Goal: Information Seeking & Learning: Learn about a topic

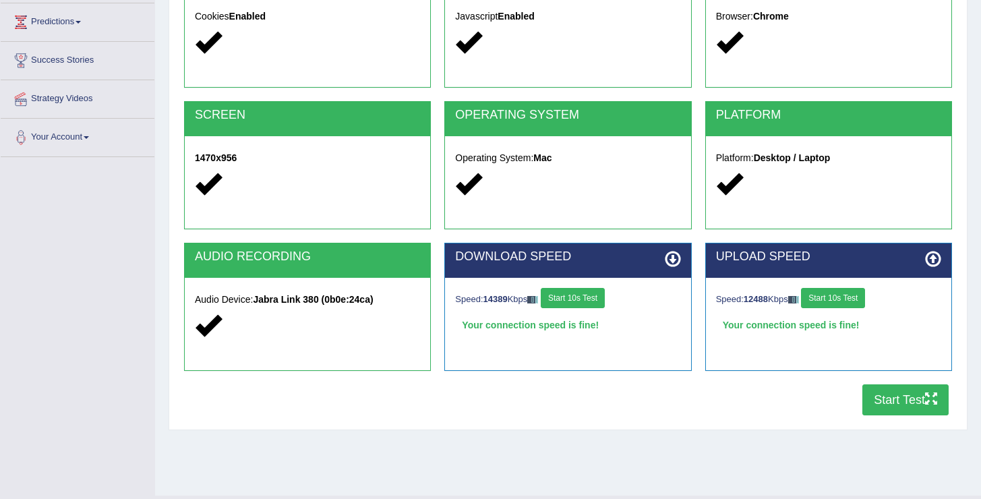
click at [909, 400] on button "Start Test" at bounding box center [905, 399] width 86 height 31
click at [894, 393] on button "Start Test" at bounding box center [905, 399] width 86 height 31
click at [892, 398] on button "Start Test" at bounding box center [905, 399] width 86 height 31
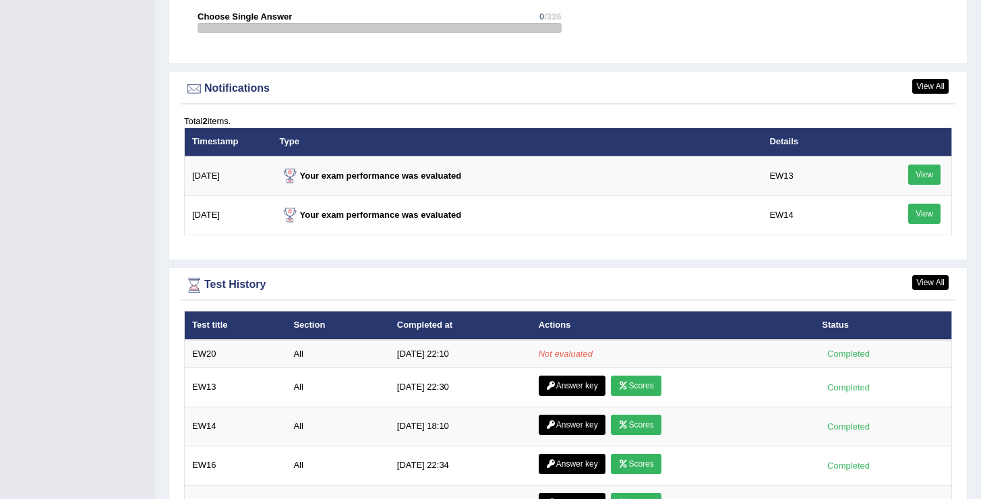
scroll to position [1579, 0]
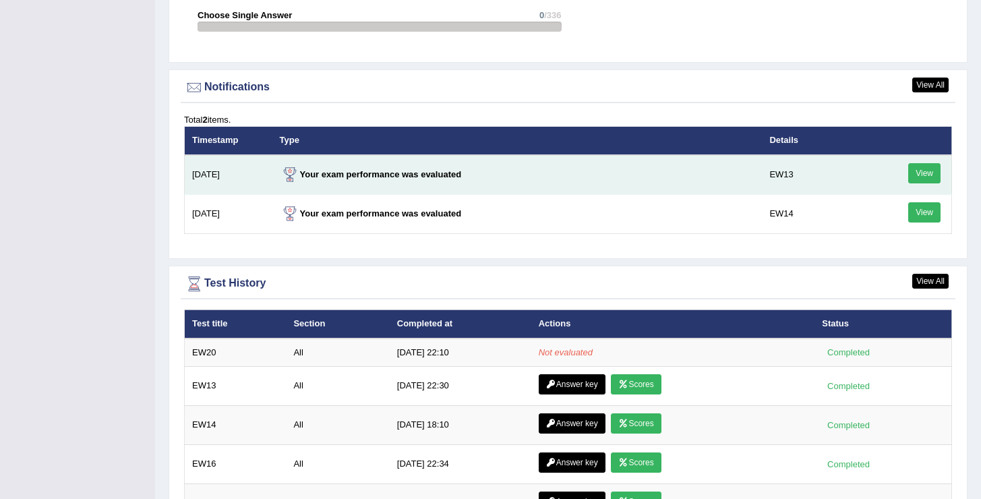
click at [926, 171] on link "View" at bounding box center [924, 173] width 32 height 20
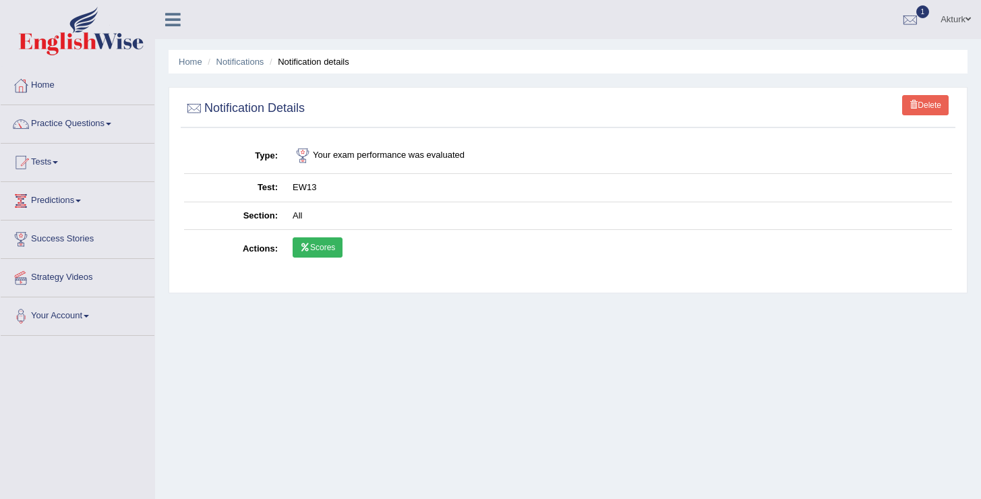
click at [938, 102] on link "Delete" at bounding box center [925, 105] width 47 height 20
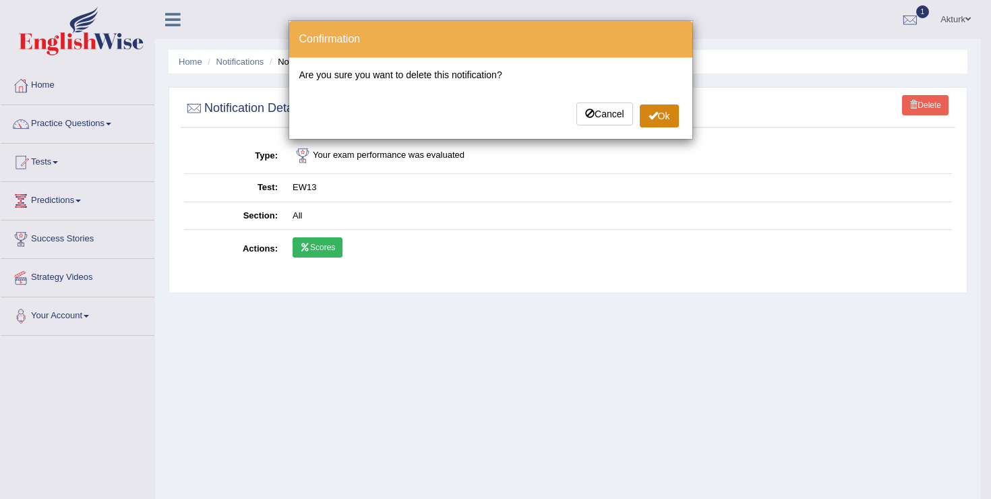
click at [655, 109] on button "Ok" at bounding box center [659, 115] width 39 height 23
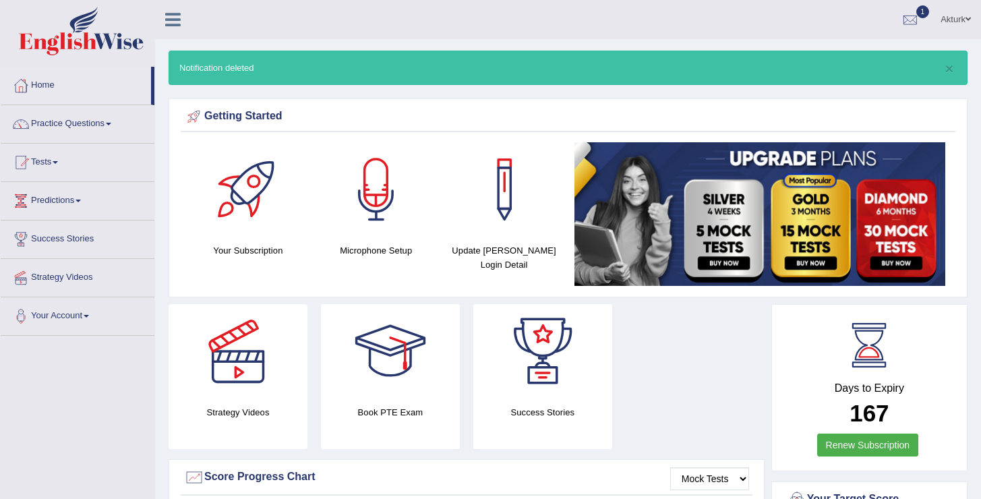
click at [911, 17] on div at bounding box center [910, 20] width 20 height 20
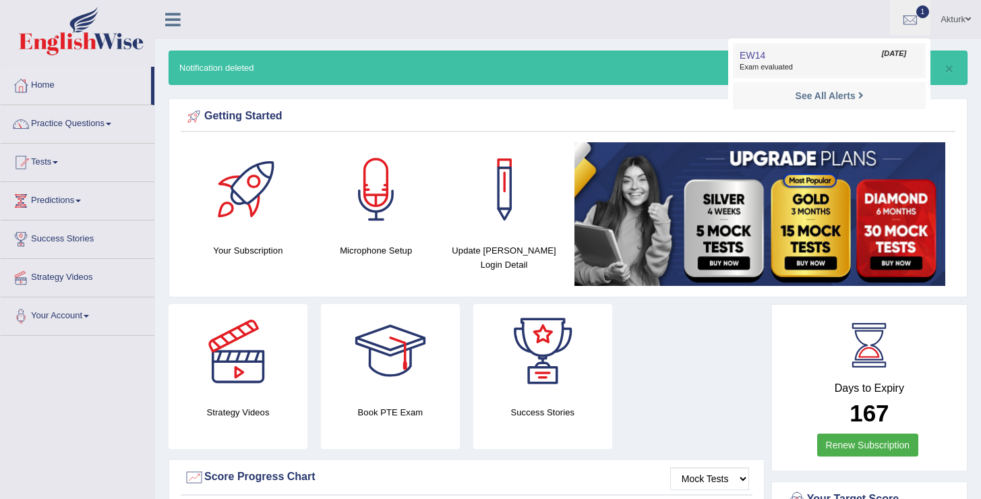
click at [758, 53] on span "EW14" at bounding box center [752, 55] width 26 height 11
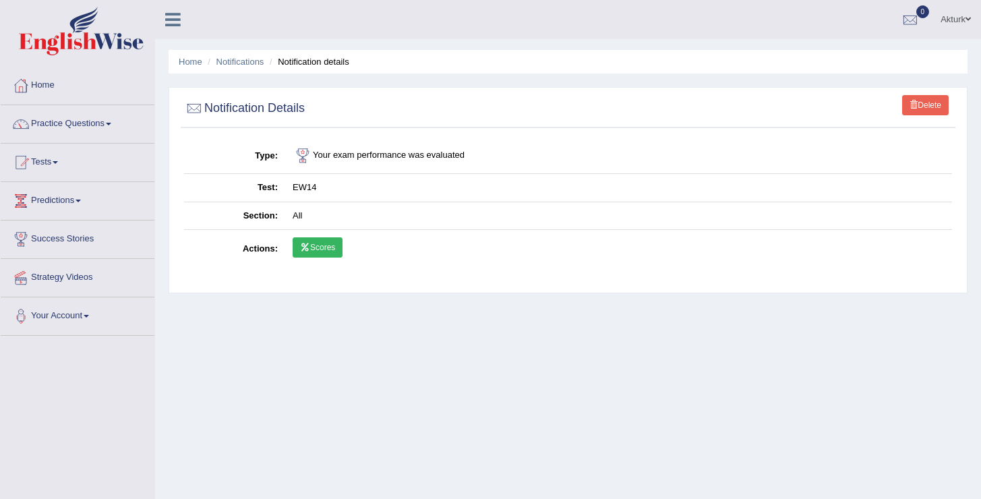
click at [930, 105] on link "Delete" at bounding box center [925, 105] width 47 height 20
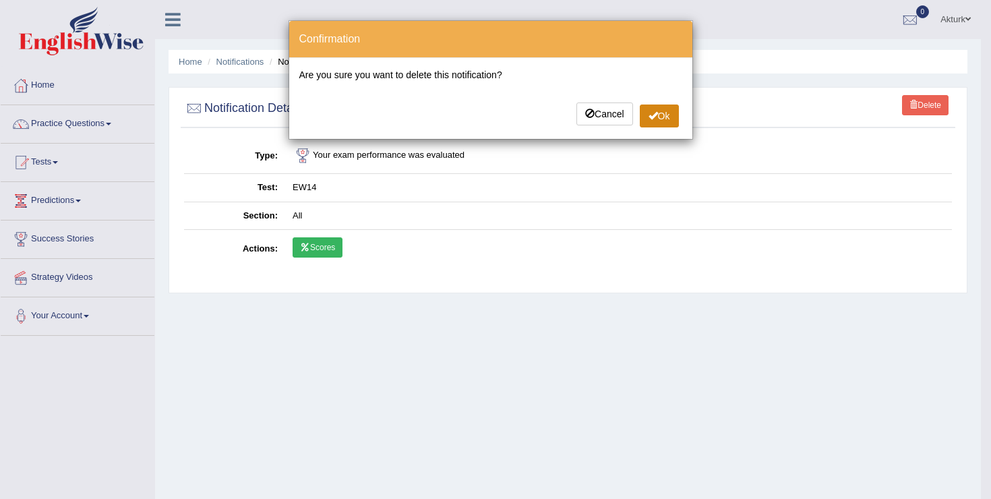
click at [653, 118] on span at bounding box center [652, 115] width 9 height 9
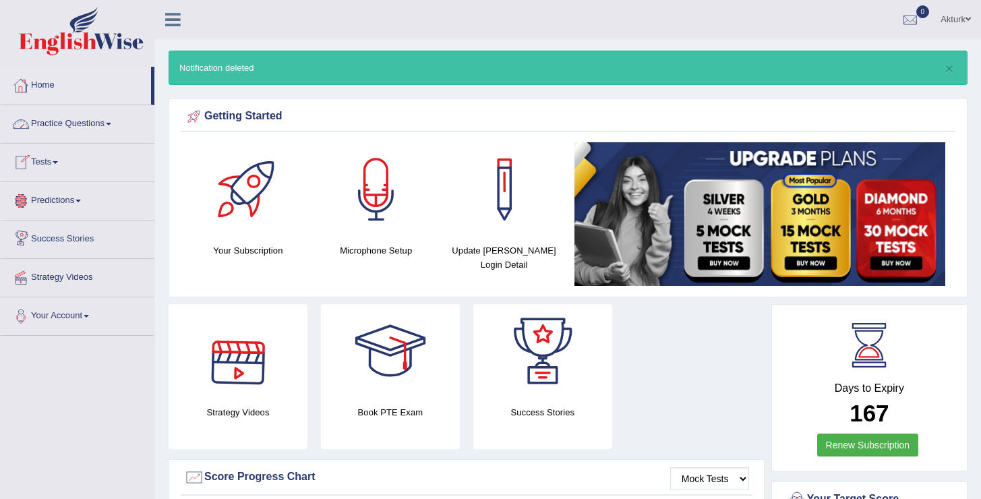
click at [47, 83] on link "Home" at bounding box center [76, 84] width 150 height 34
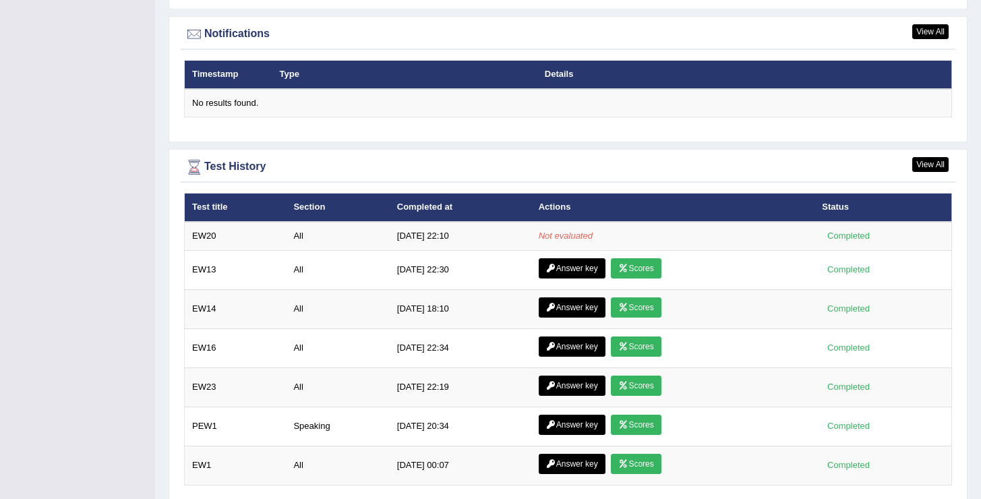
scroll to position [1638, 0]
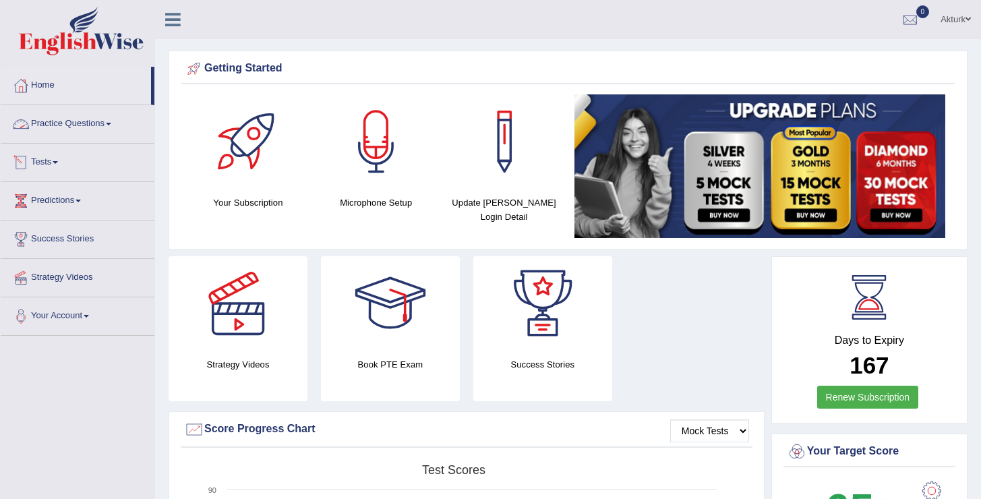
click at [73, 125] on link "Practice Questions" at bounding box center [78, 122] width 154 height 34
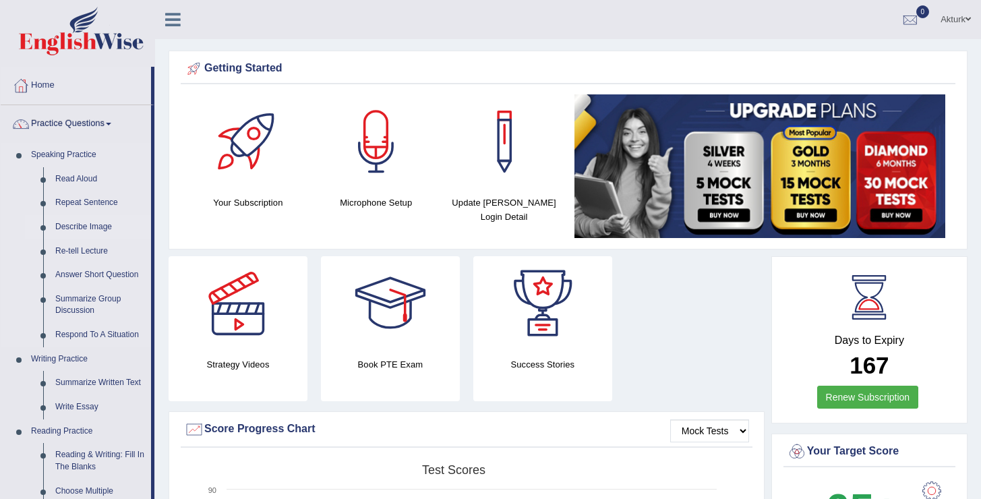
click at [73, 227] on link "Describe Image" at bounding box center [100, 227] width 102 height 24
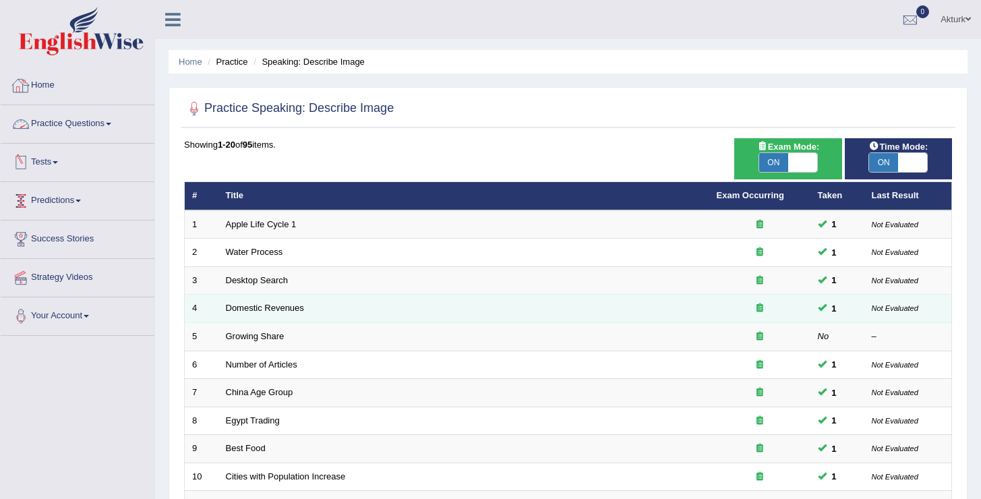
scroll to position [394, 0]
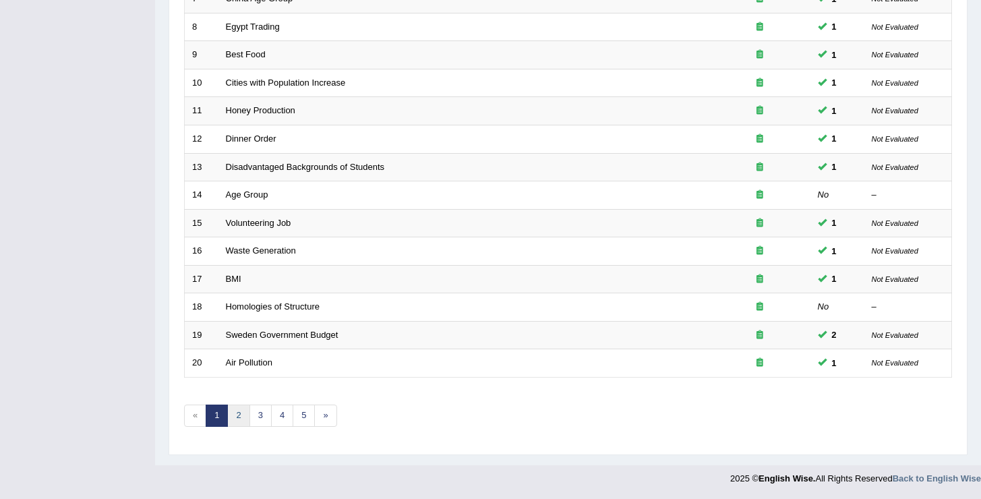
click at [245, 414] on link "2" at bounding box center [238, 415] width 22 height 22
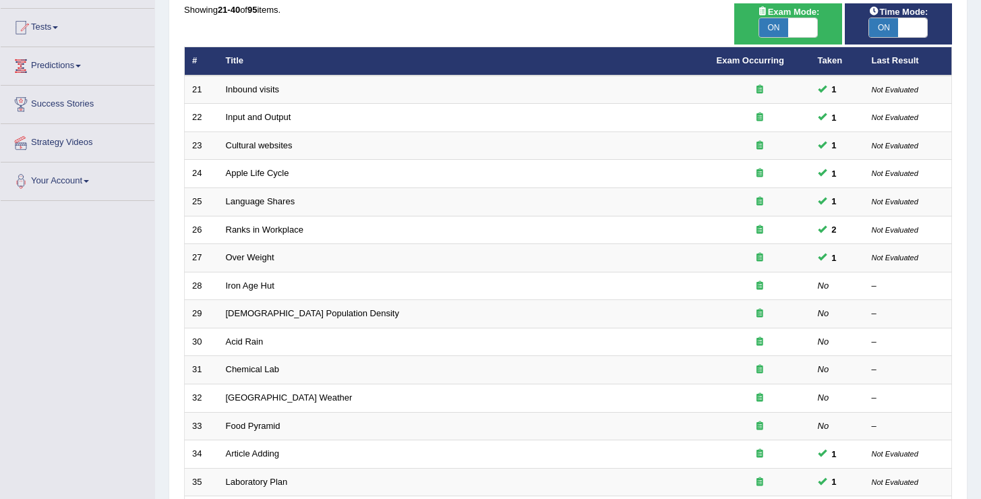
scroll to position [138, 0]
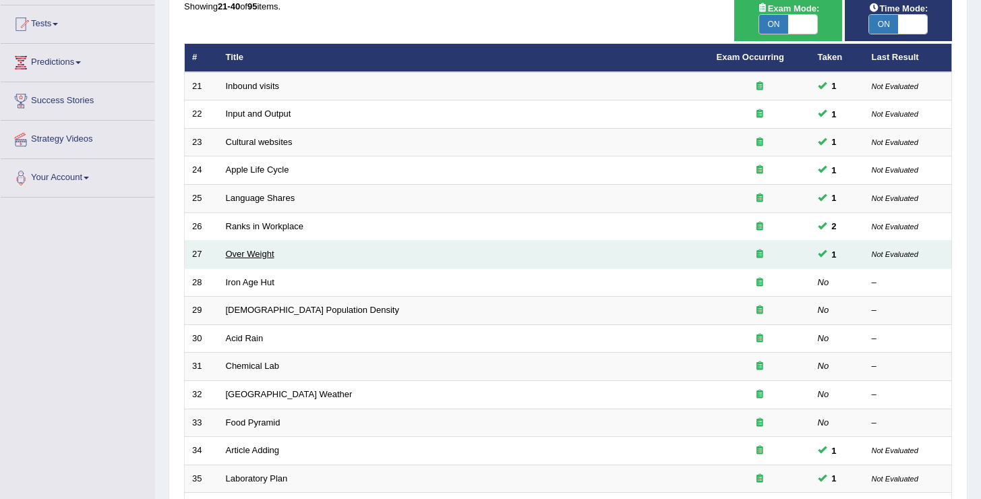
click at [259, 252] on link "Over Weight" at bounding box center [250, 254] width 49 height 10
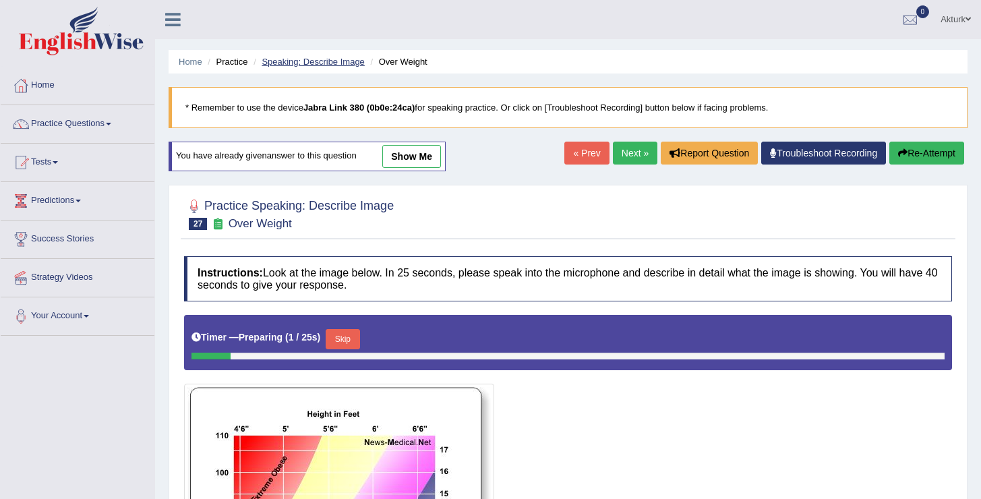
click at [319, 58] on link "Speaking: Describe Image" at bounding box center [313, 62] width 102 height 10
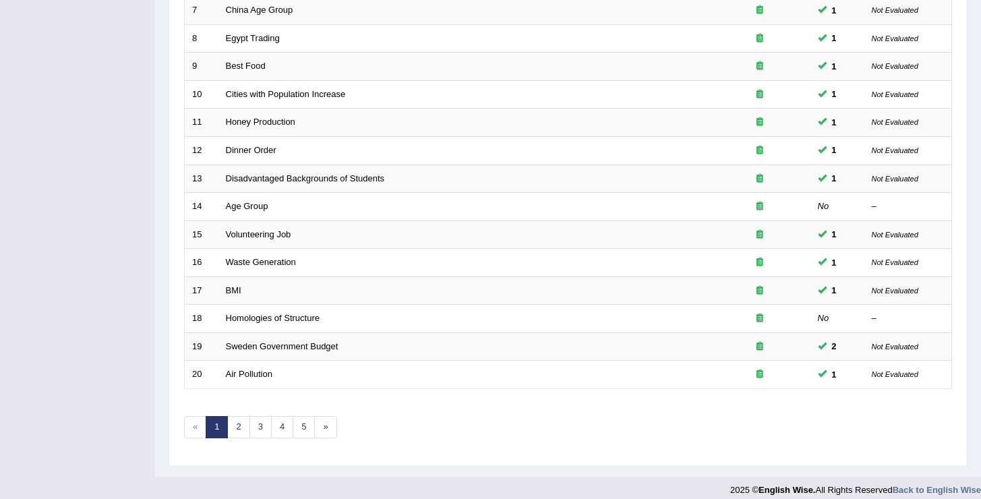
scroll to position [394, 0]
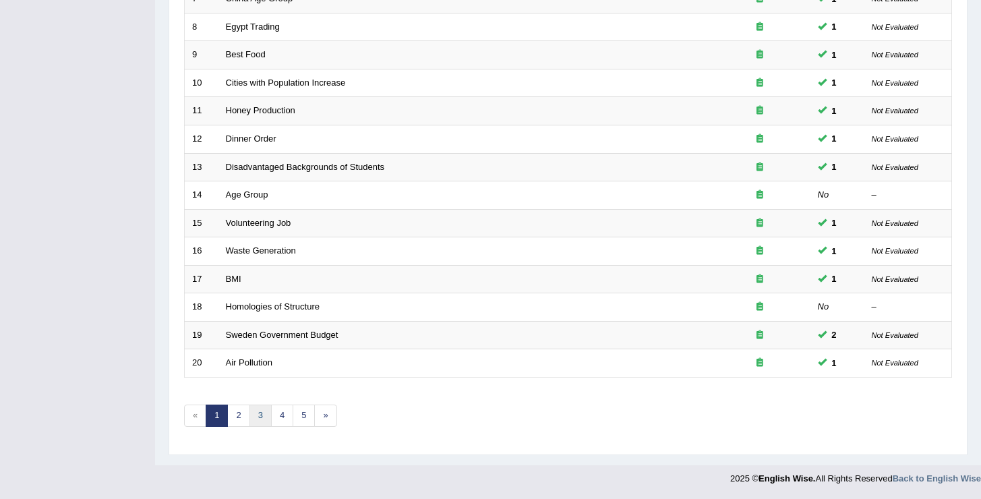
click at [257, 417] on link "3" at bounding box center [260, 415] width 22 height 22
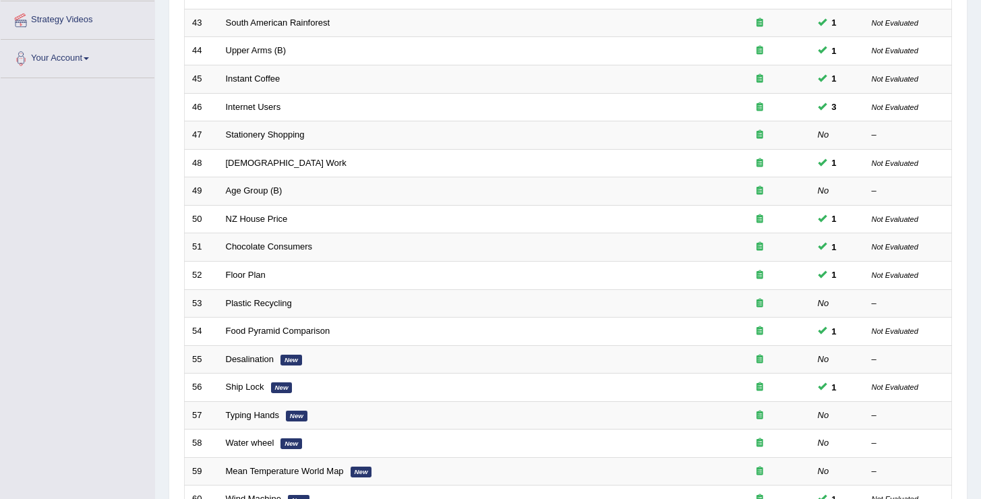
scroll to position [394, 0]
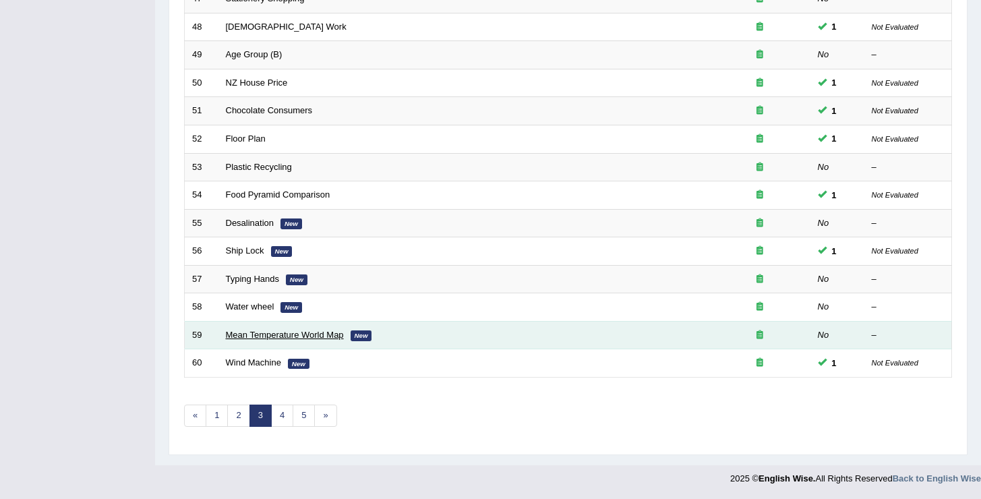
click at [296, 334] on link "Mean Temperature World Map" at bounding box center [285, 335] width 118 height 10
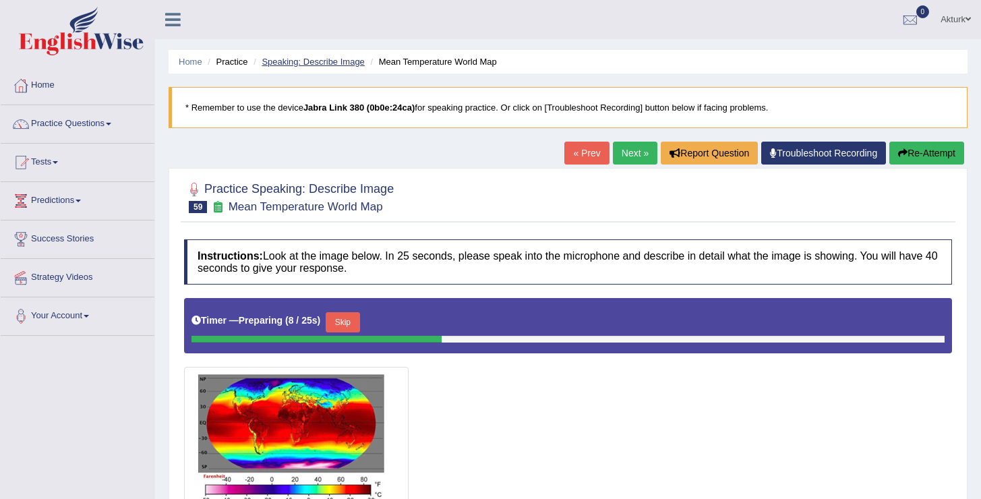
click at [315, 65] on link "Speaking: Describe Image" at bounding box center [313, 62] width 102 height 10
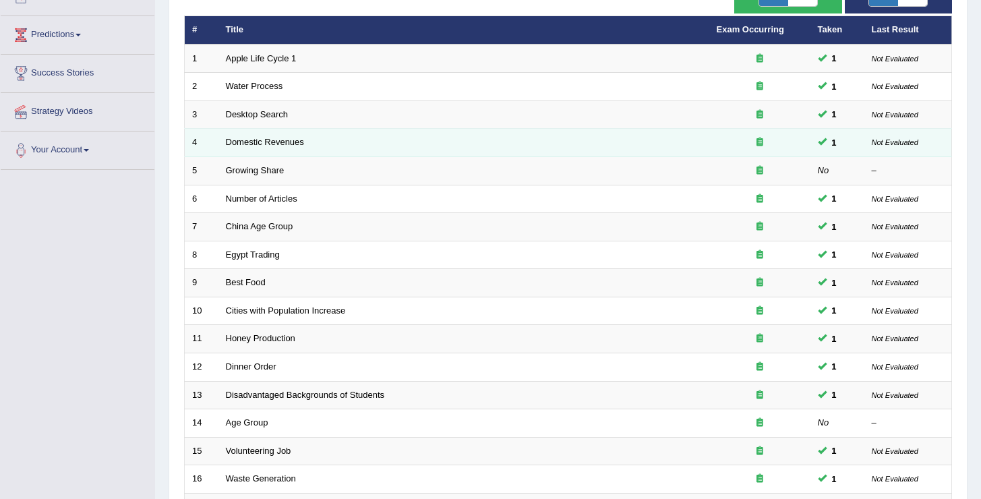
scroll to position [394, 0]
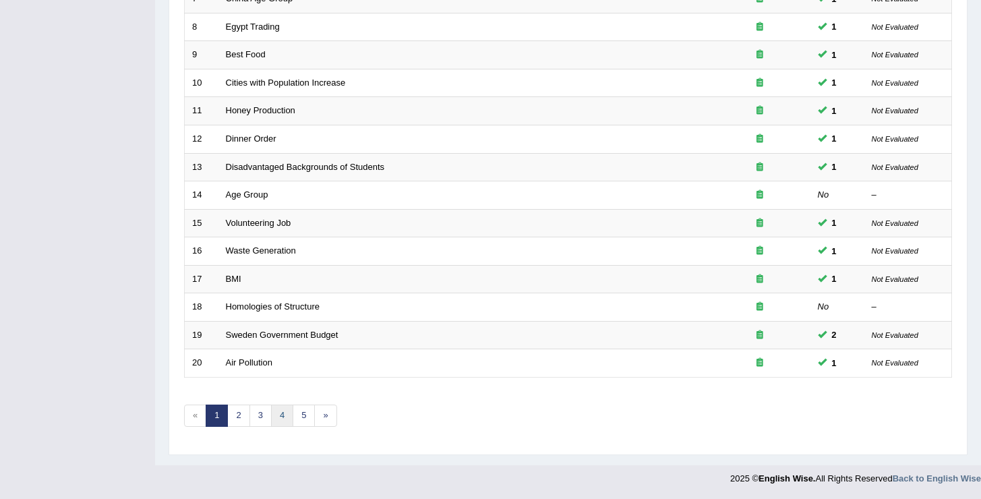
click at [282, 420] on link "4" at bounding box center [282, 415] width 22 height 22
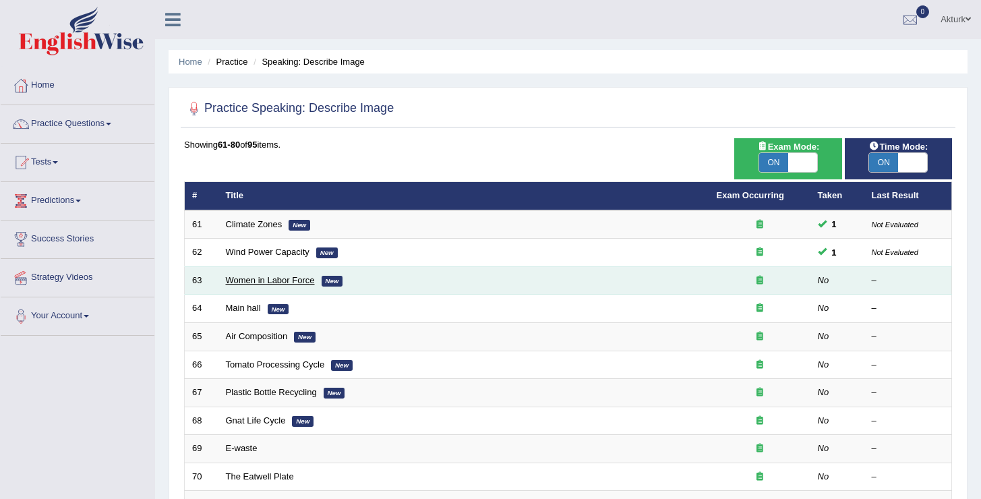
click at [268, 278] on link "Women in Labor Force" at bounding box center [270, 280] width 89 height 10
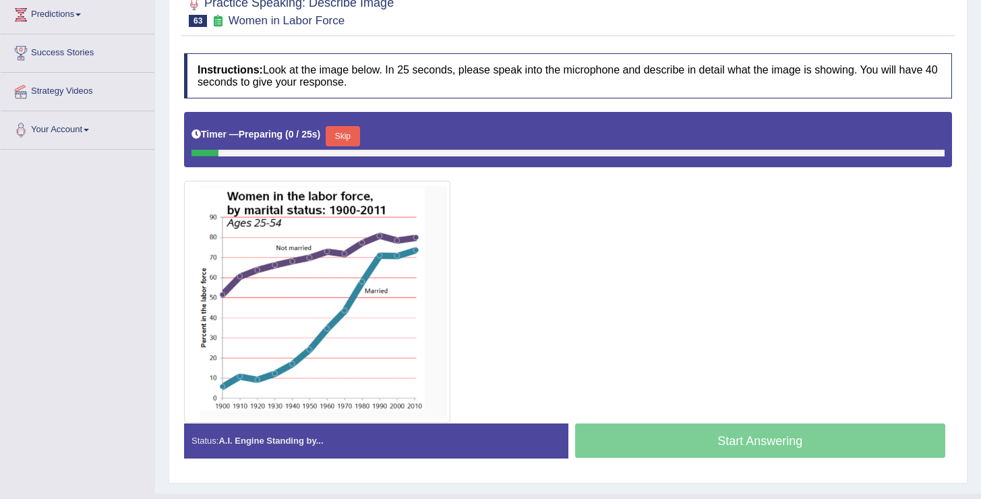
scroll to position [187, 0]
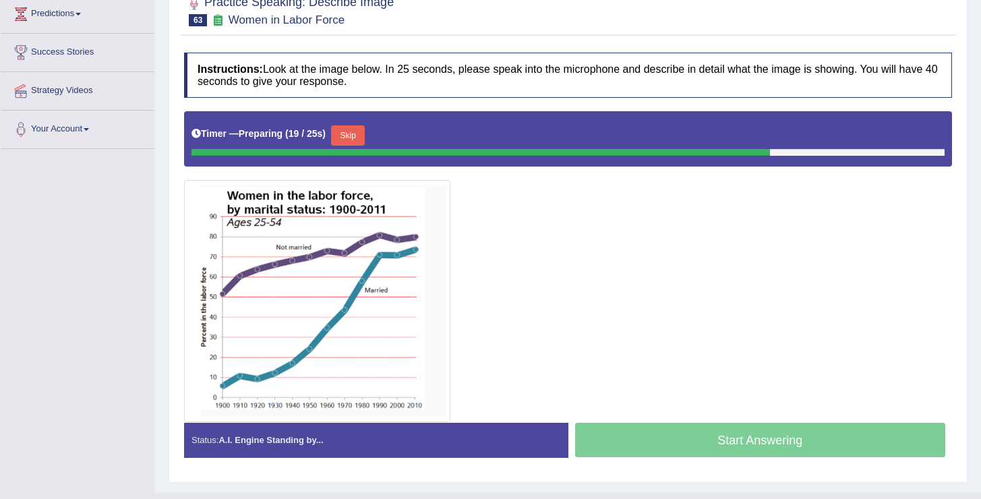
click at [342, 141] on button "Skip" at bounding box center [348, 135] width 34 height 20
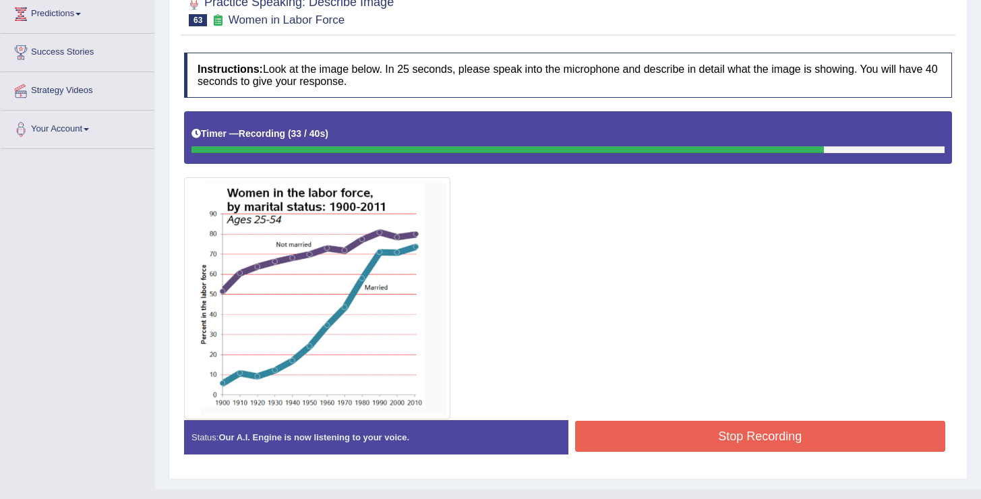
click at [720, 387] on div at bounding box center [568, 264] width 768 height 307
click at [715, 443] on button "Stop Recording" at bounding box center [760, 436] width 371 height 31
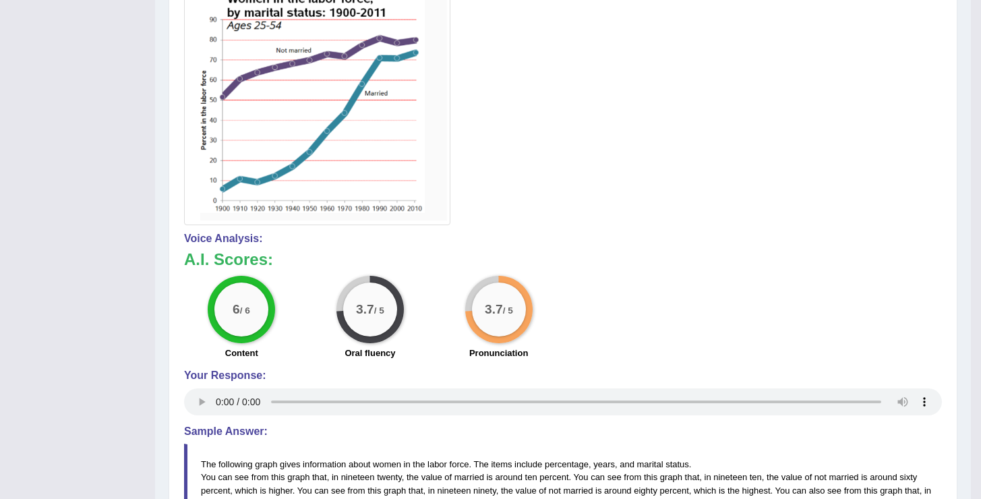
scroll to position [0, 0]
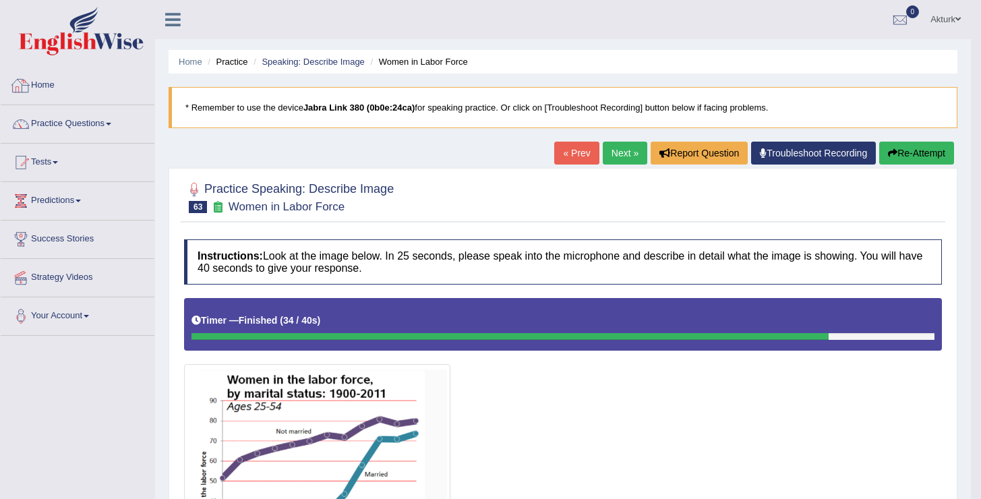
click at [47, 85] on link "Home" at bounding box center [78, 84] width 154 height 34
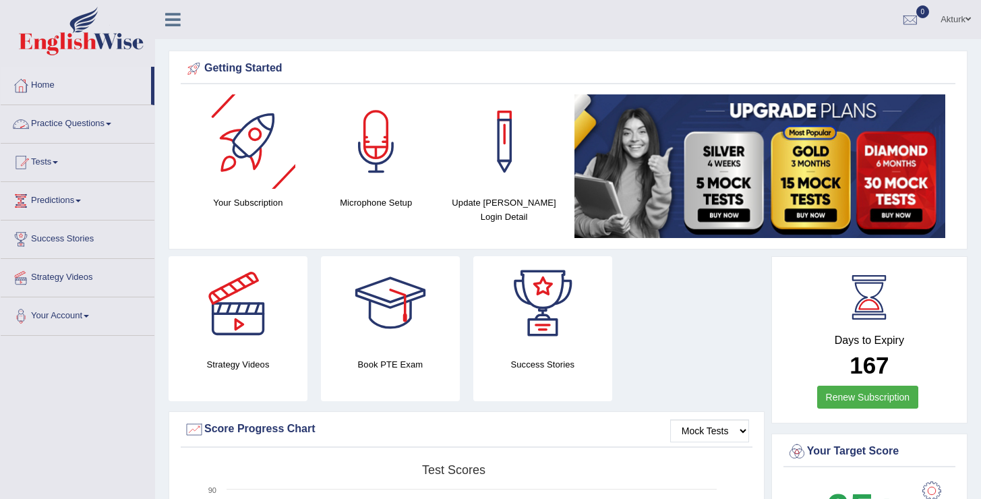
click at [95, 125] on link "Practice Questions" at bounding box center [78, 122] width 154 height 34
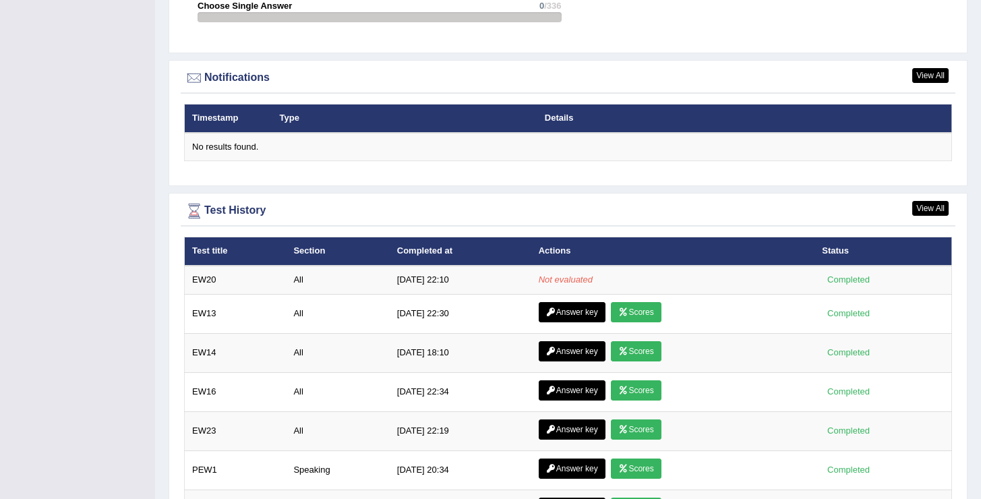
scroll to position [1685, 0]
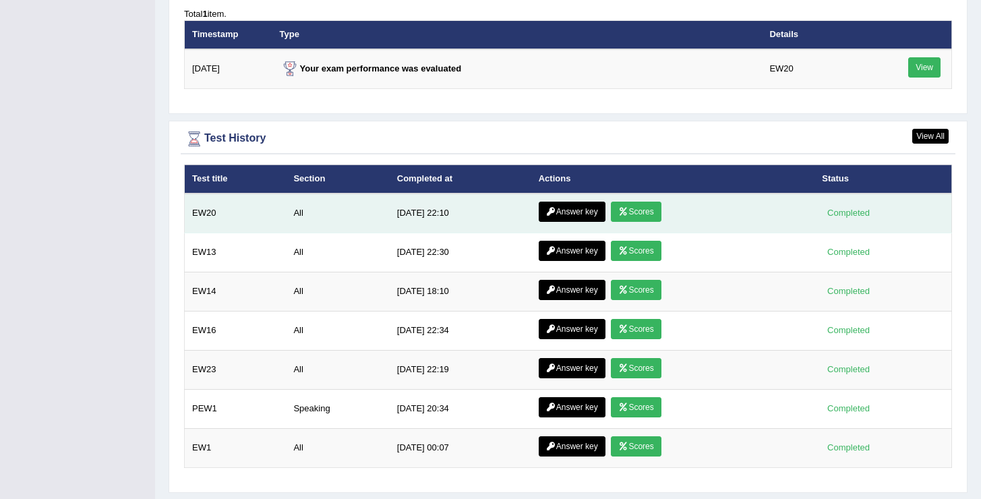
click at [650, 215] on link "Scores" at bounding box center [636, 212] width 50 height 20
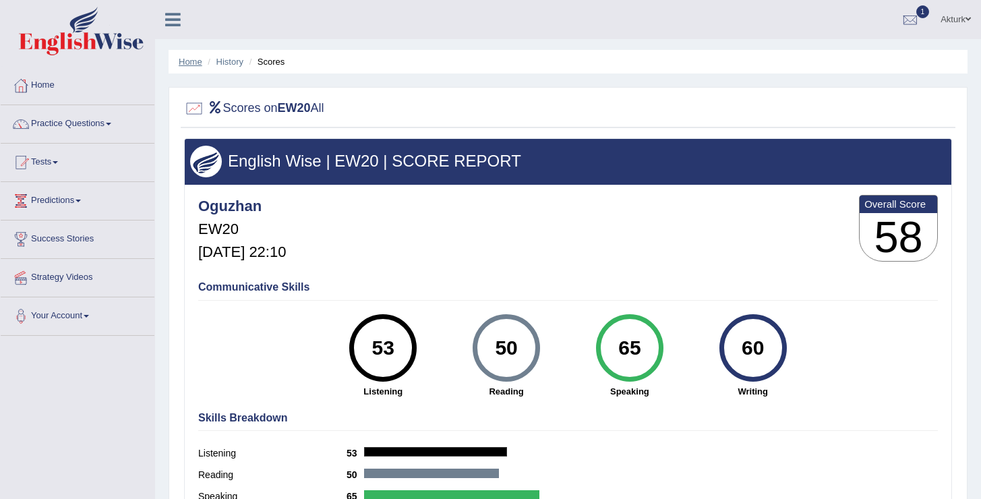
click at [188, 58] on link "Home" at bounding box center [191, 62] width 24 height 10
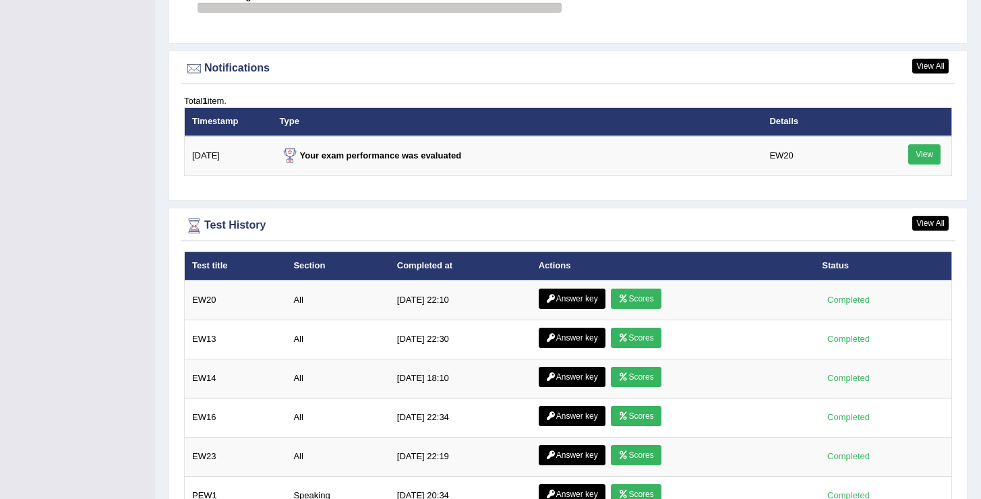
scroll to position [1608, 0]
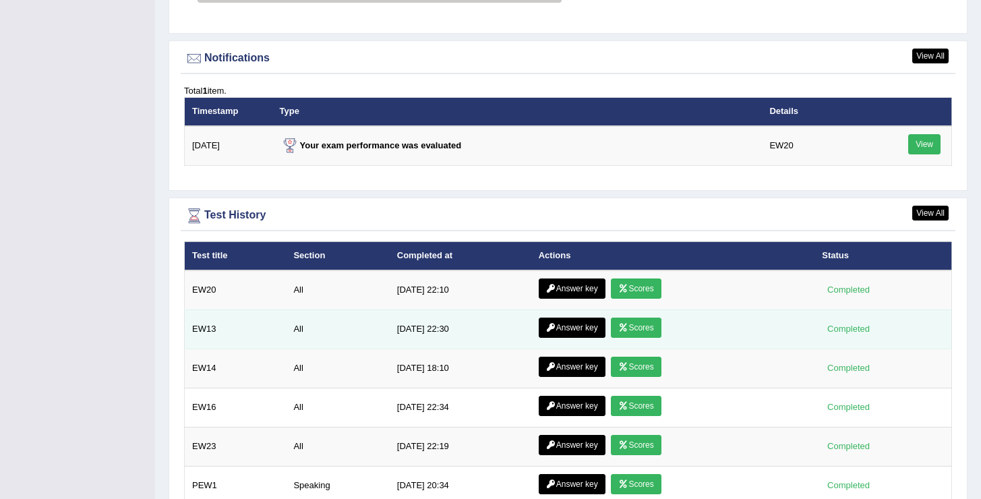
click at [645, 325] on link "Scores" at bounding box center [636, 327] width 50 height 20
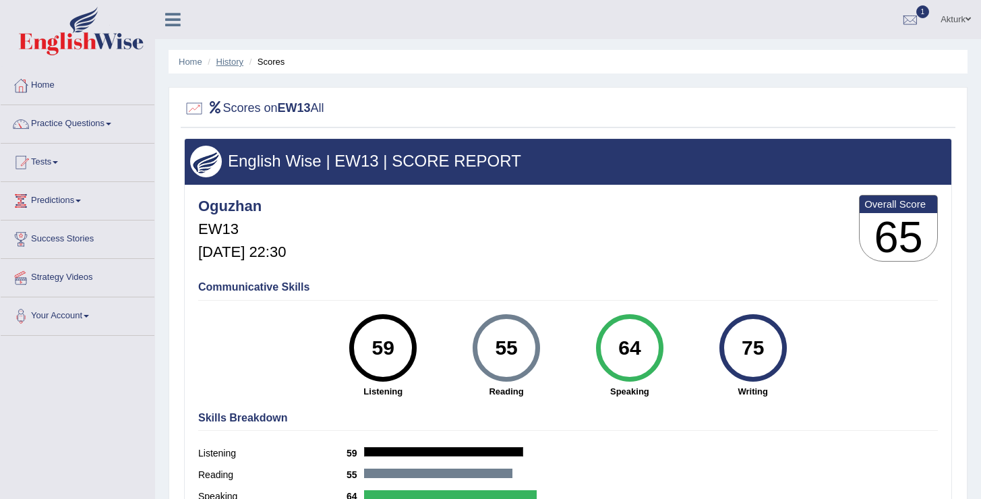
click at [232, 61] on link "History" at bounding box center [229, 62] width 27 height 10
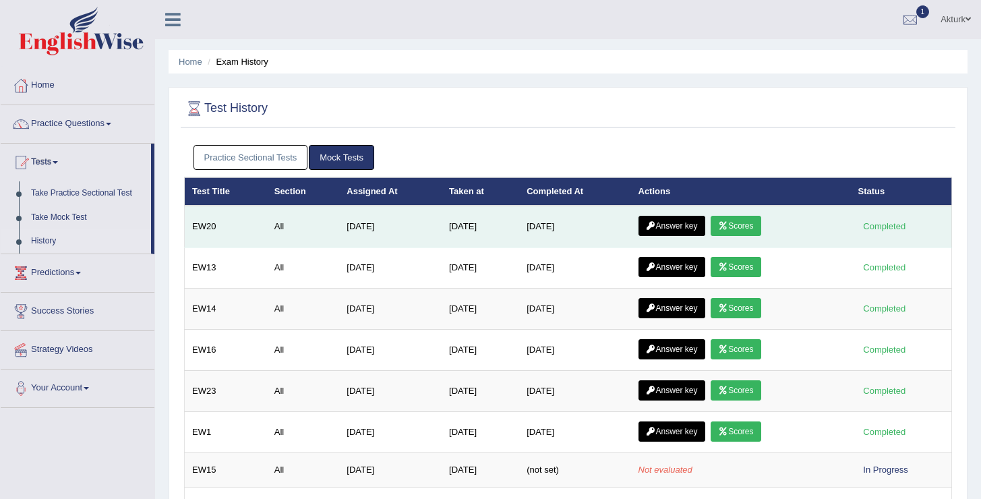
click at [743, 222] on link "Scores" at bounding box center [735, 226] width 50 height 20
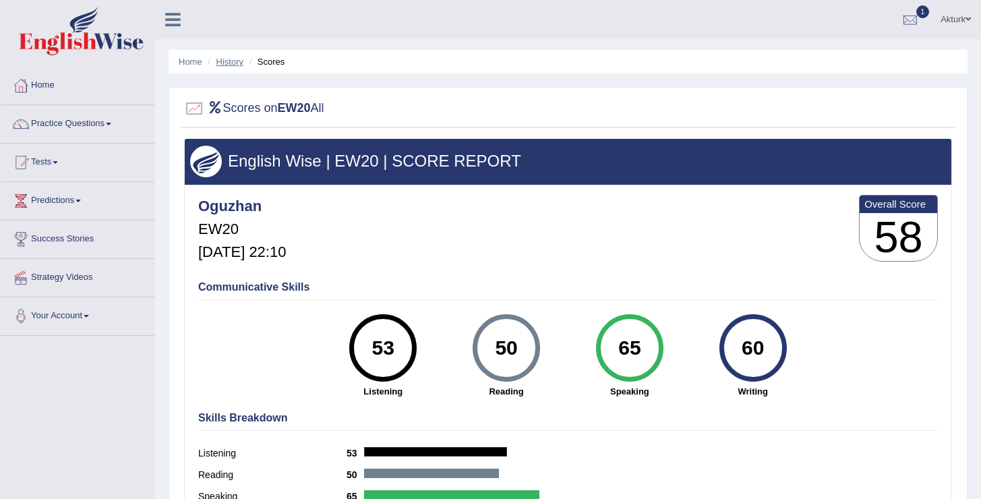
click at [227, 63] on link "History" at bounding box center [229, 62] width 27 height 10
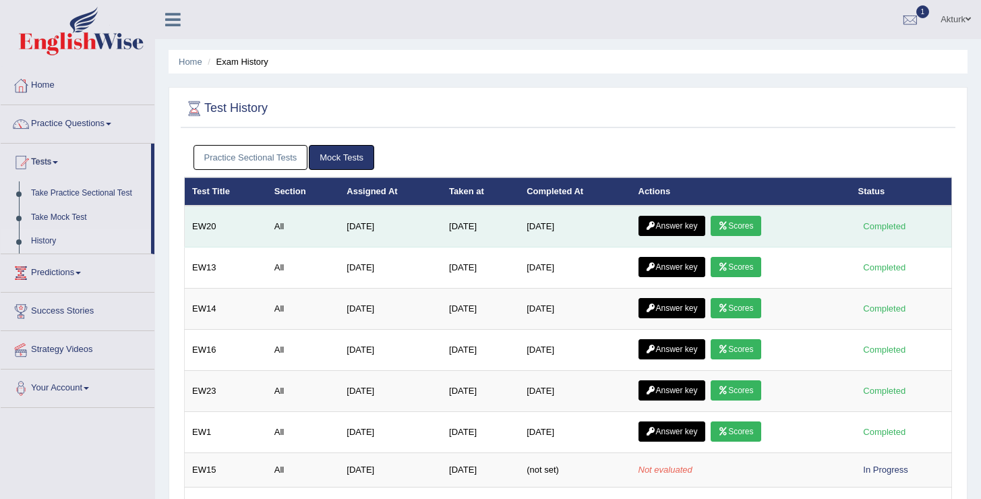
click at [655, 228] on icon at bounding box center [651, 226] width 10 height 8
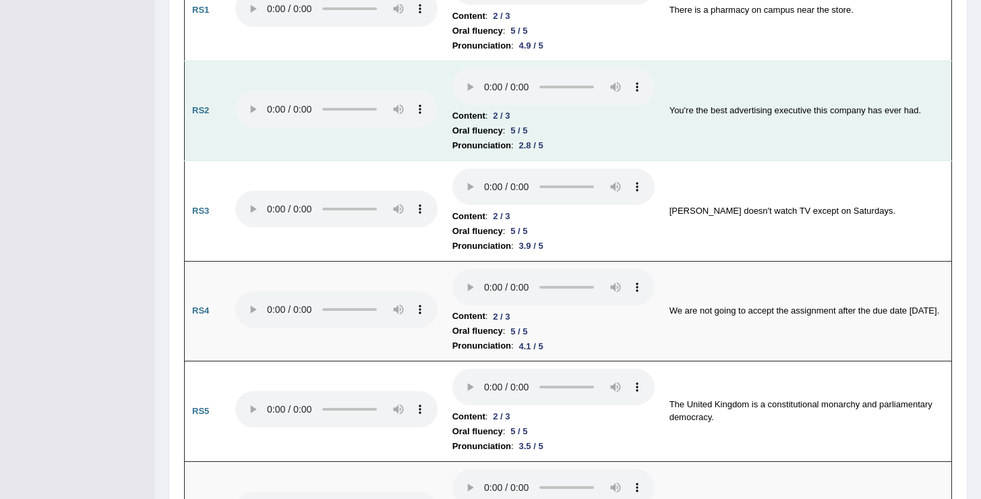
scroll to position [914, 0]
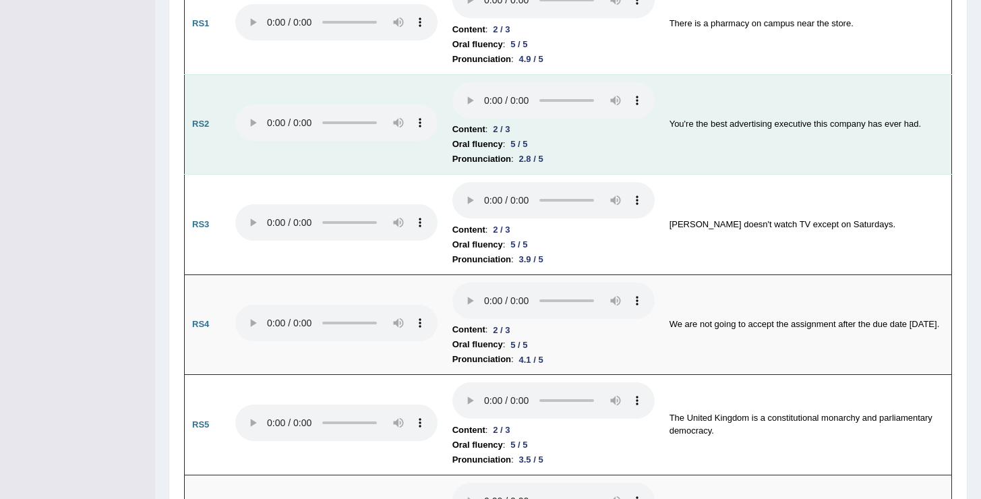
click at [450, 99] on td "Content : 2 / 3 Oral fluency : 5 / 5 Pronunciation : 2.8 / 5" at bounding box center [553, 124] width 217 height 100
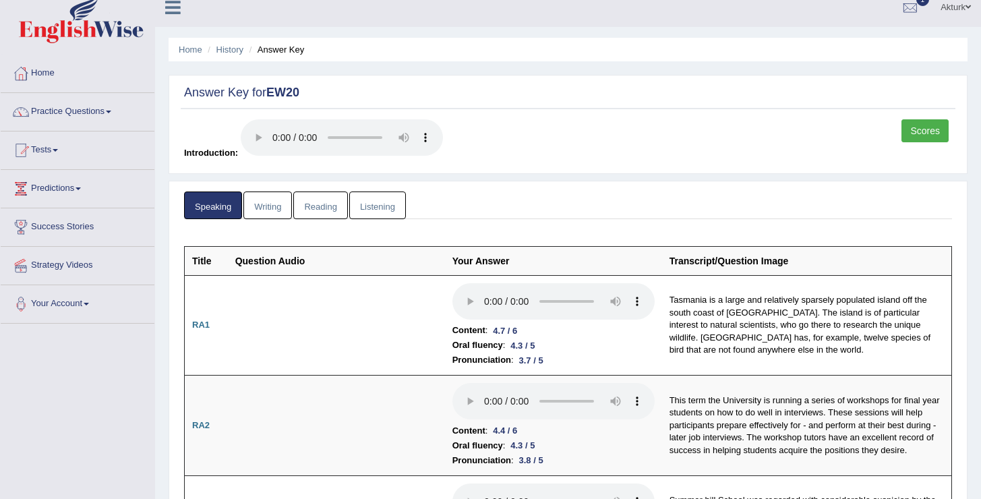
scroll to position [0, 0]
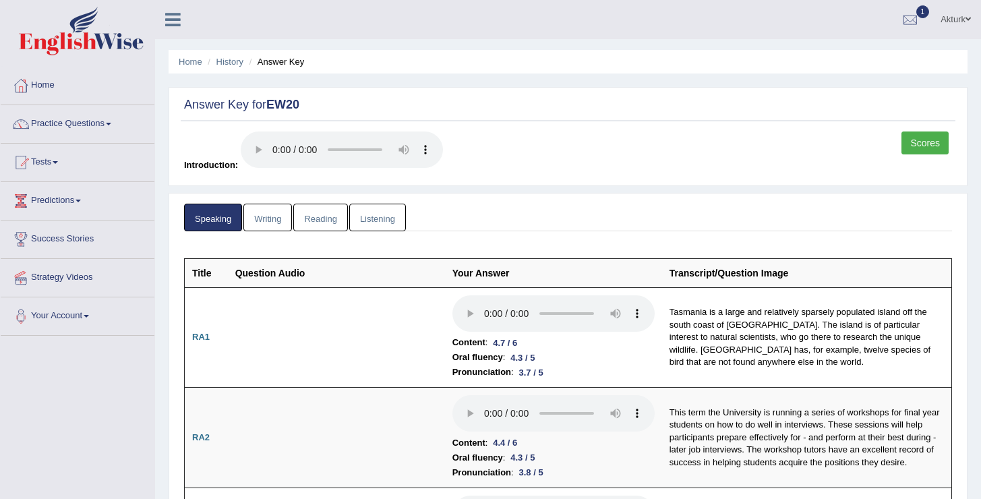
click at [278, 216] on link "Writing" at bounding box center [267, 218] width 49 height 28
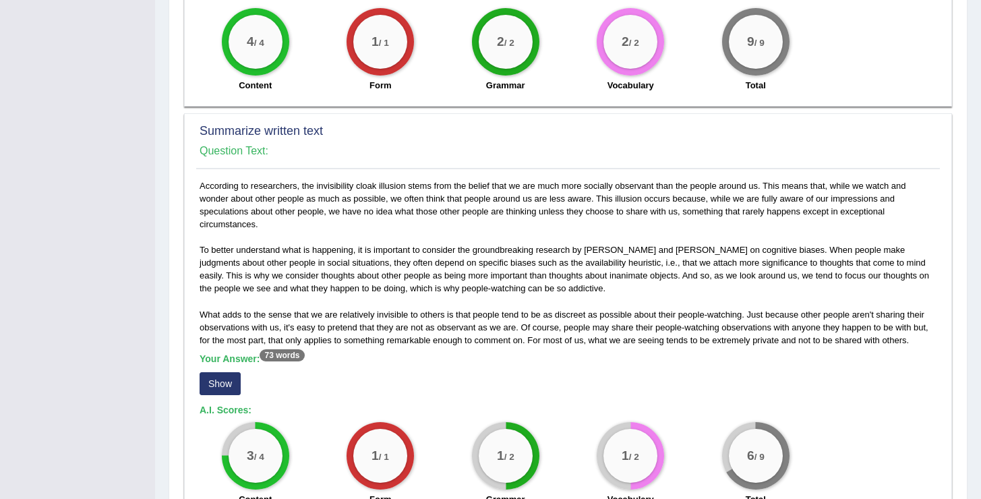
scroll to position [770, 0]
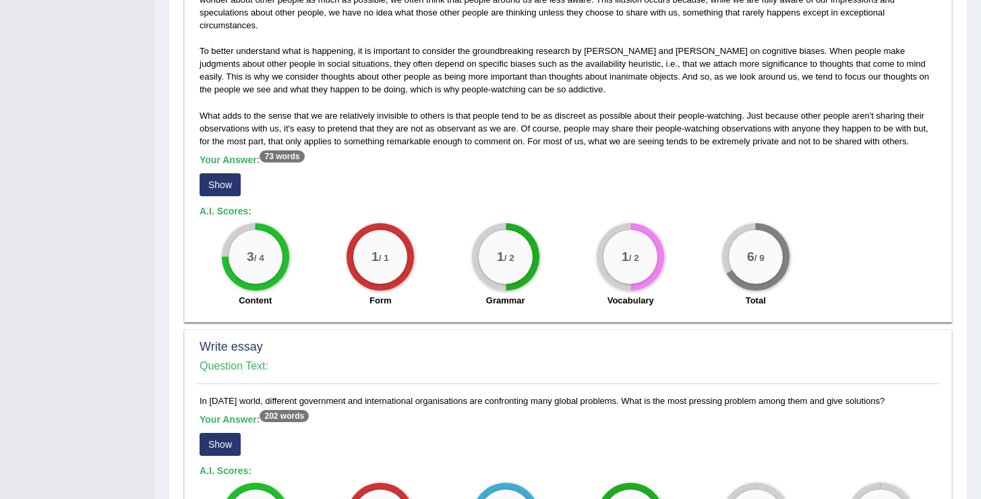
click at [222, 183] on button "Show" at bounding box center [220, 184] width 41 height 23
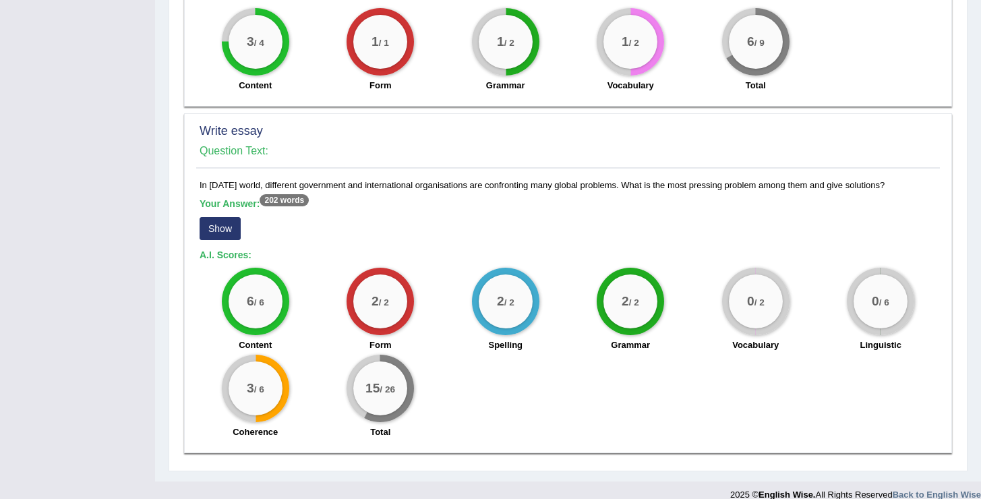
scroll to position [1015, 0]
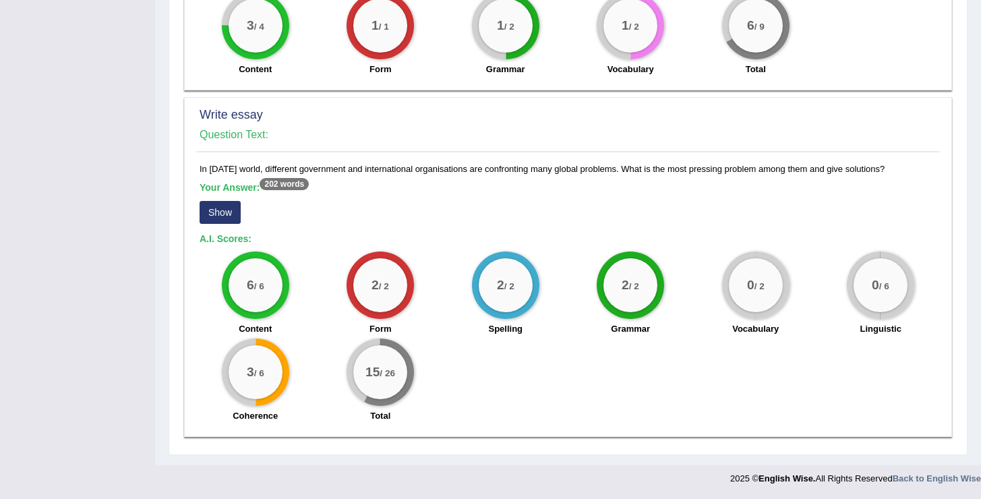
click at [221, 218] on button "Show" at bounding box center [220, 212] width 41 height 23
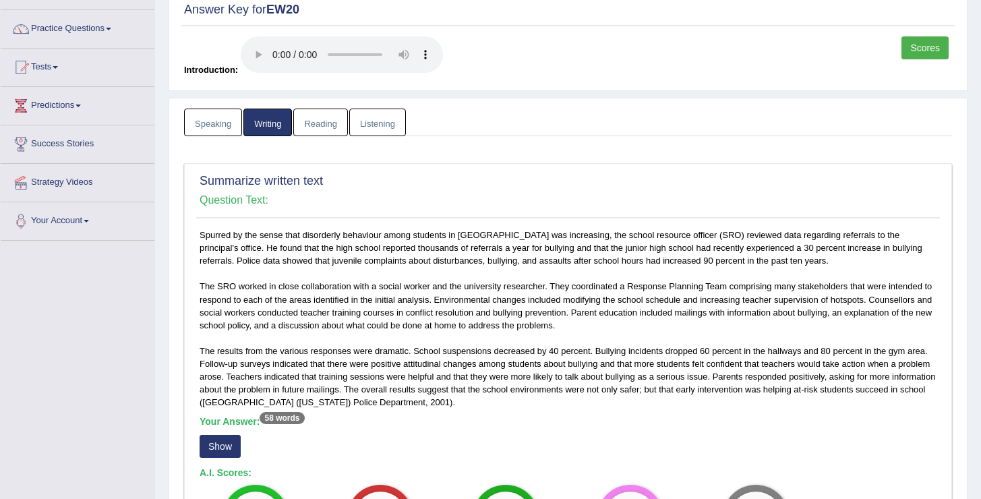
scroll to position [0, 0]
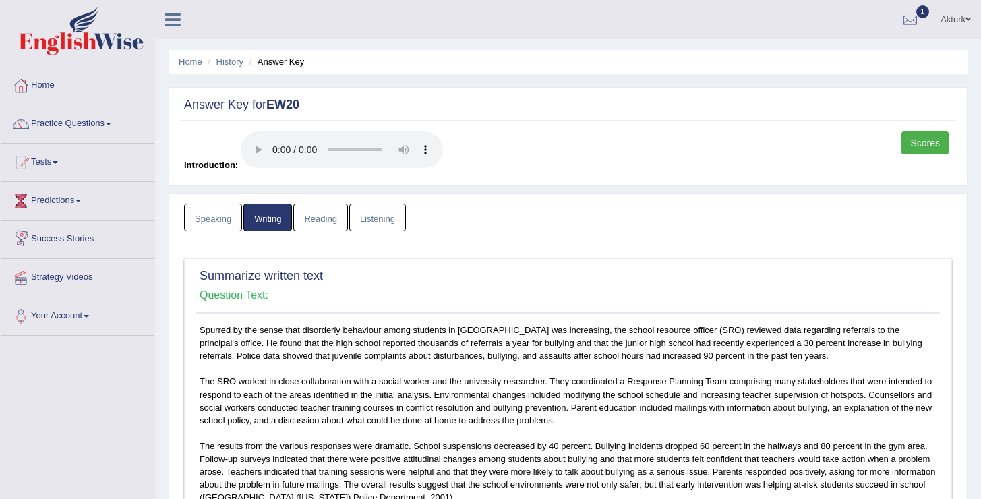
click at [315, 218] on link "Reading" at bounding box center [320, 218] width 54 height 28
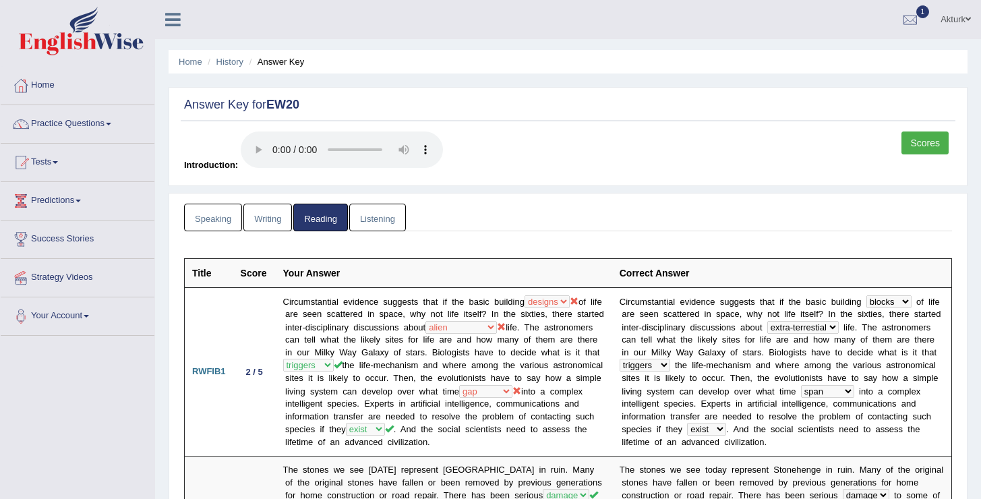
click at [387, 227] on link "Listening" at bounding box center [377, 218] width 57 height 28
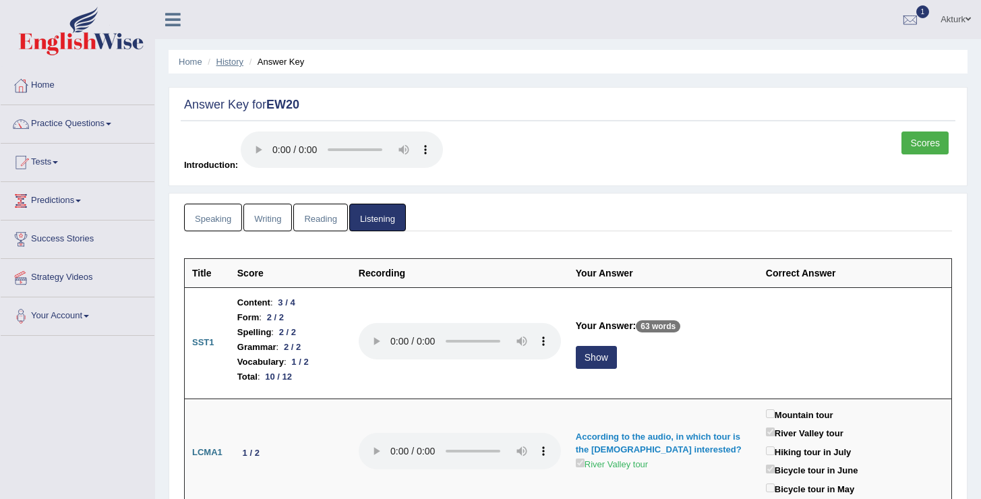
click at [227, 58] on link "History" at bounding box center [229, 62] width 27 height 10
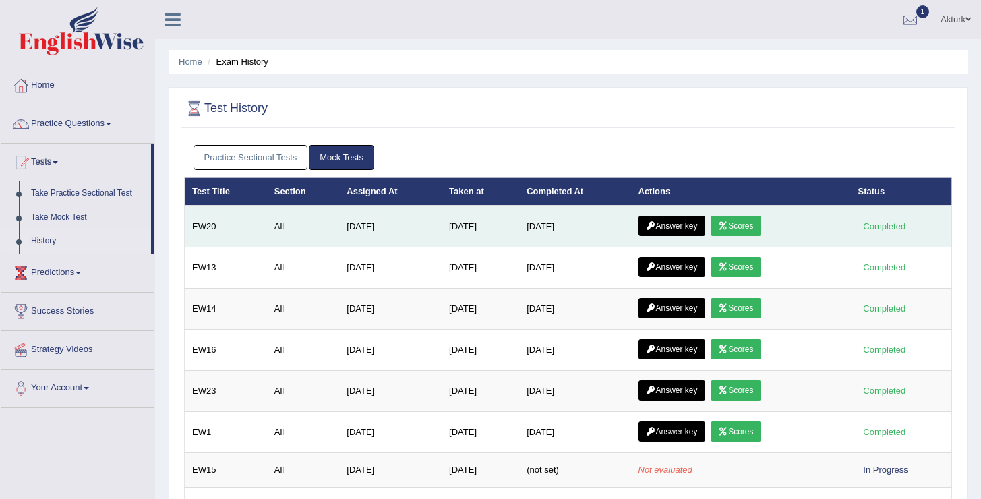
click at [743, 231] on link "Scores" at bounding box center [735, 226] width 50 height 20
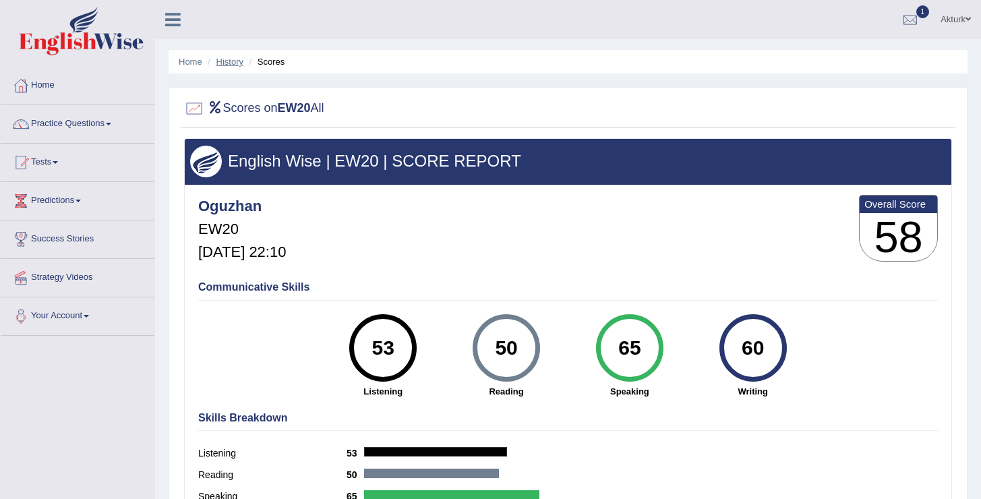
click at [227, 63] on link "History" at bounding box center [229, 62] width 27 height 10
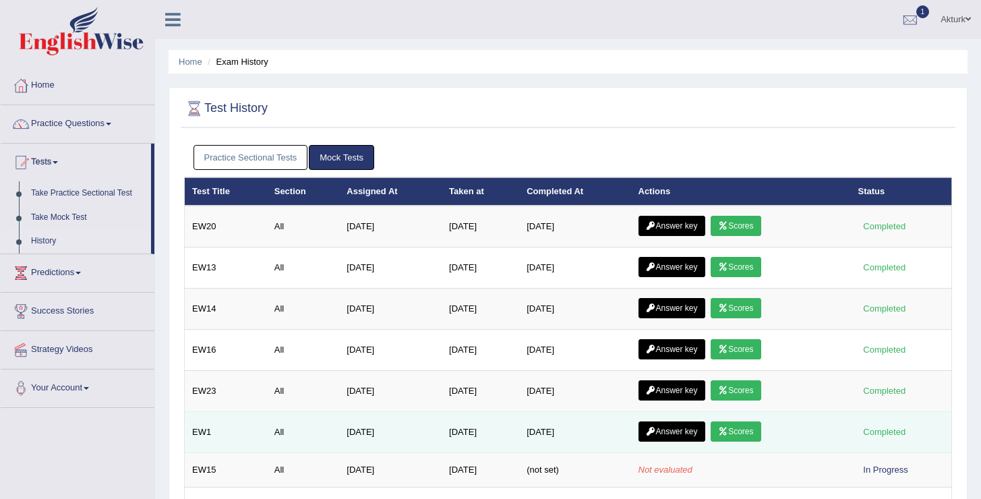
click at [747, 425] on link "Scores" at bounding box center [735, 431] width 50 height 20
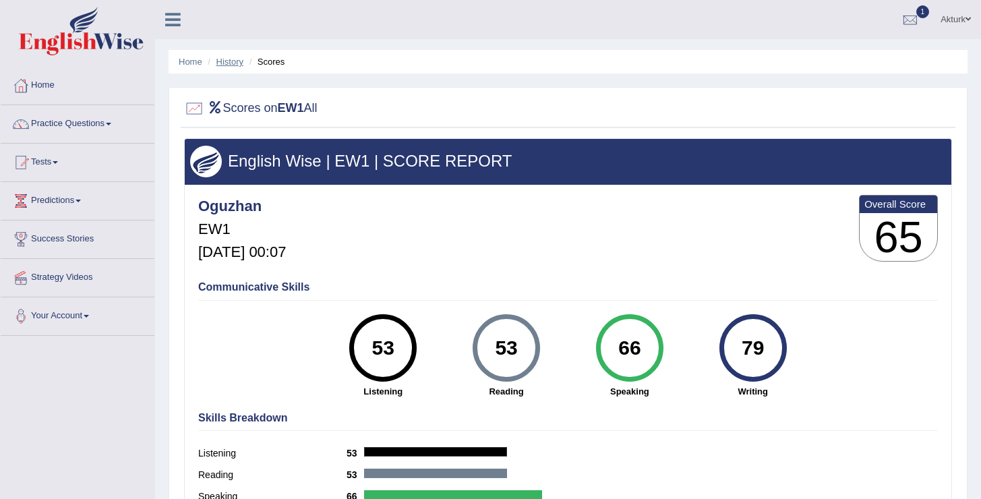
click at [228, 65] on link "History" at bounding box center [229, 62] width 27 height 10
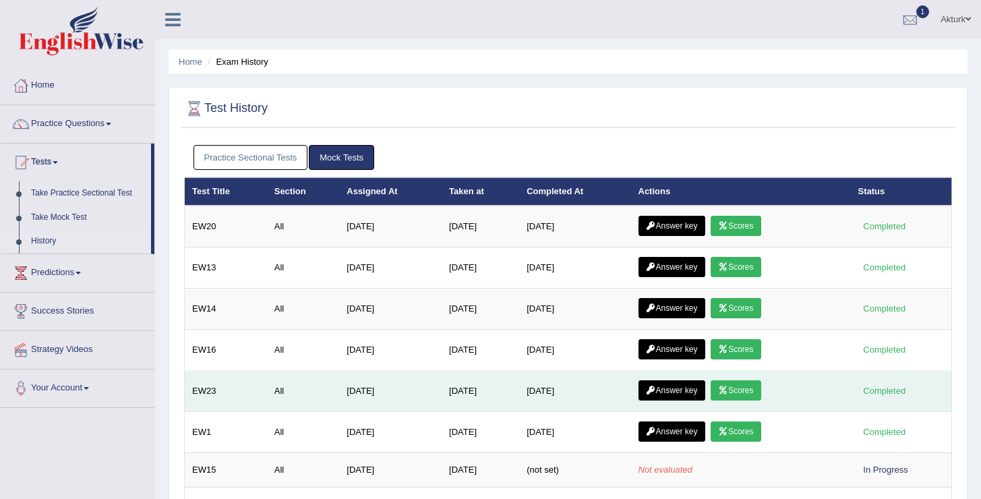
click at [746, 395] on link "Scores" at bounding box center [735, 390] width 50 height 20
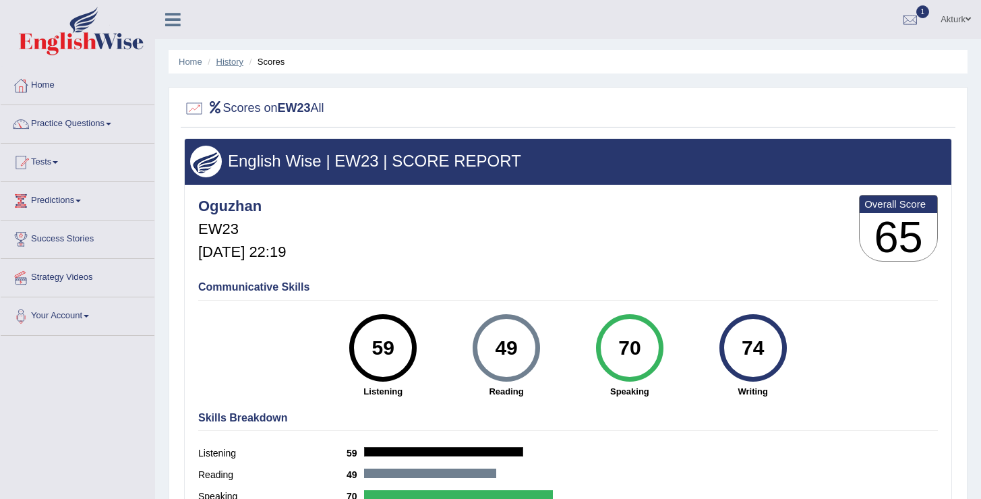
click at [224, 61] on link "History" at bounding box center [229, 62] width 27 height 10
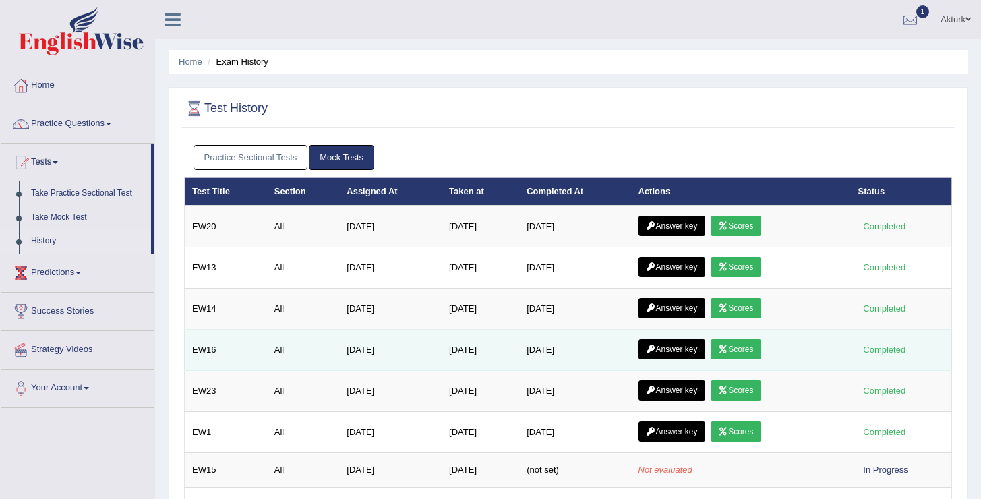
click at [753, 352] on link "Scores" at bounding box center [735, 349] width 50 height 20
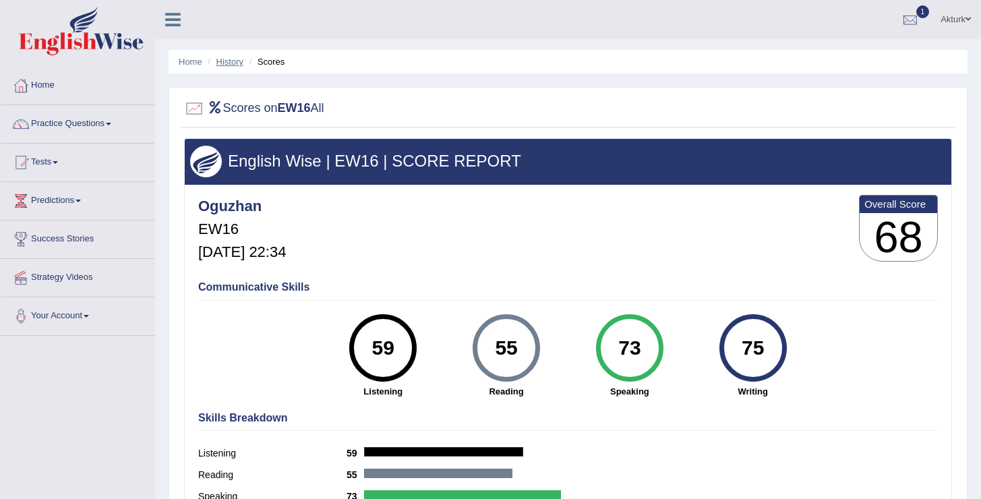
click at [231, 58] on link "History" at bounding box center [229, 62] width 27 height 10
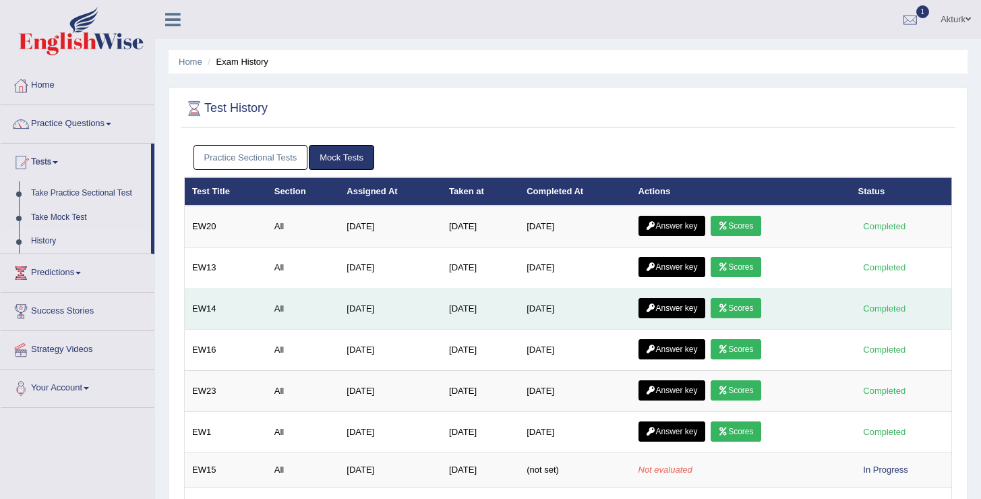
click at [728, 309] on icon at bounding box center [723, 308] width 10 height 8
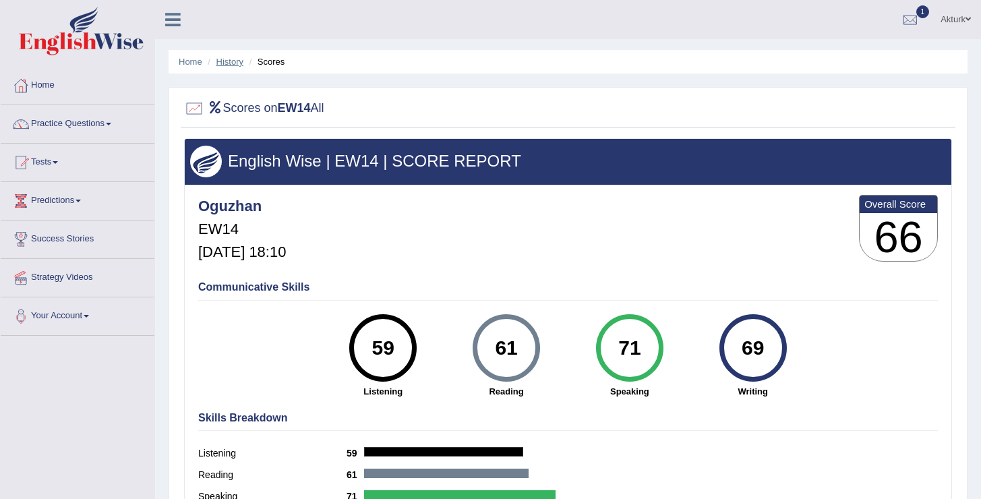
click at [237, 61] on link "History" at bounding box center [229, 62] width 27 height 10
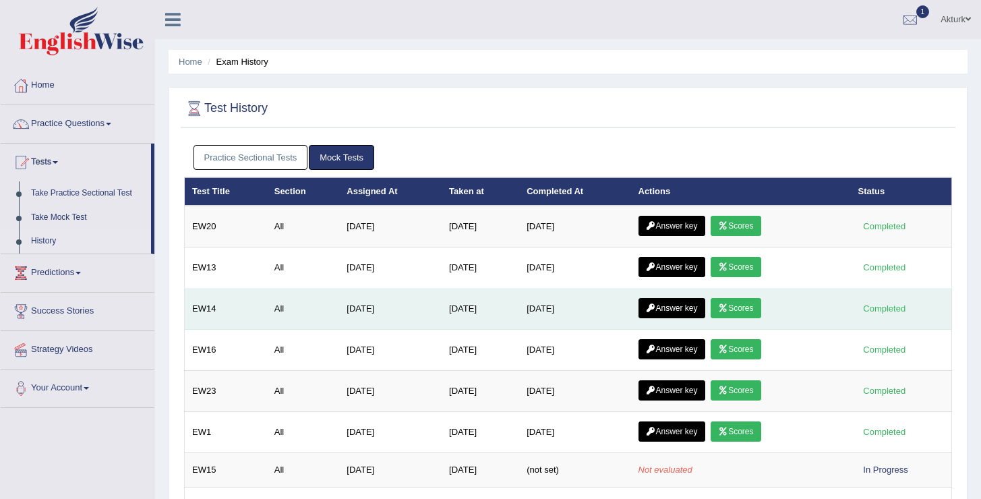
click at [739, 307] on link "Scores" at bounding box center [735, 308] width 50 height 20
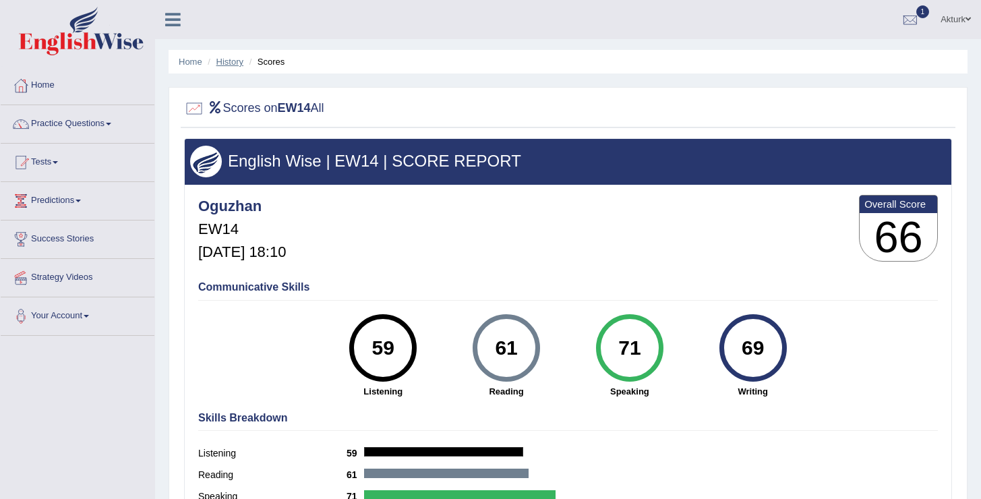
click at [237, 59] on link "History" at bounding box center [229, 62] width 27 height 10
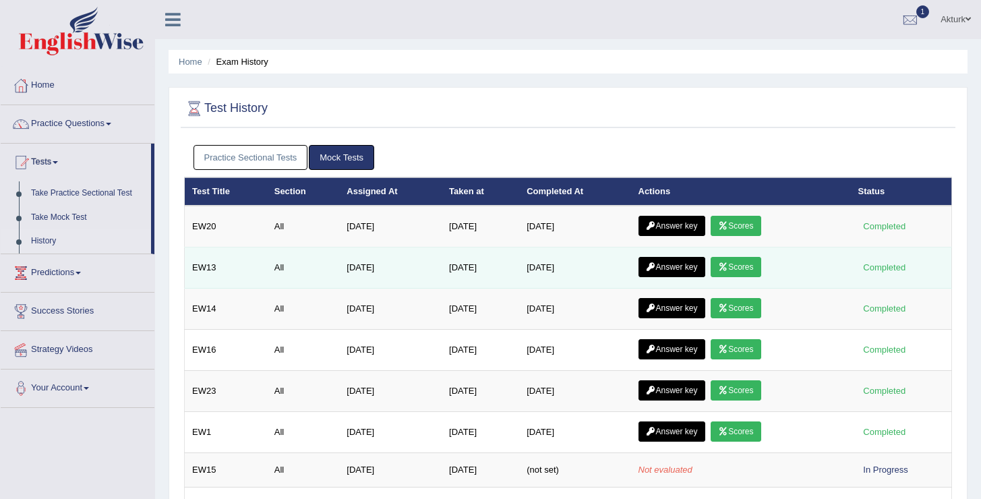
click at [760, 266] on link "Scores" at bounding box center [735, 267] width 50 height 20
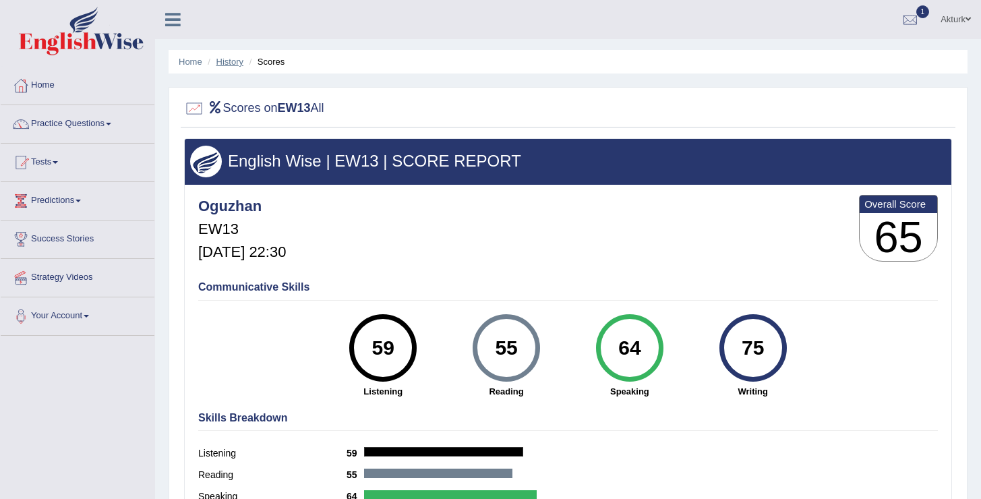
click at [238, 64] on link "History" at bounding box center [229, 62] width 27 height 10
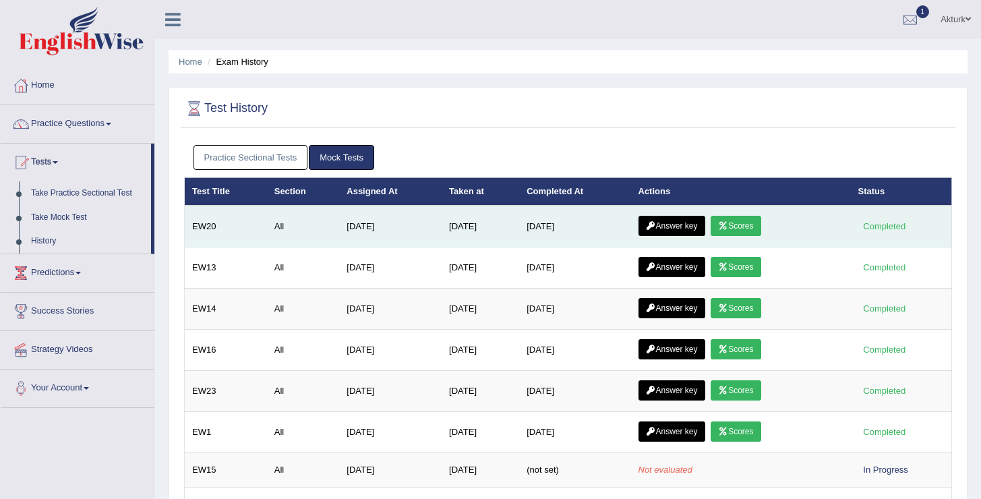
click at [728, 226] on icon at bounding box center [723, 226] width 10 height 8
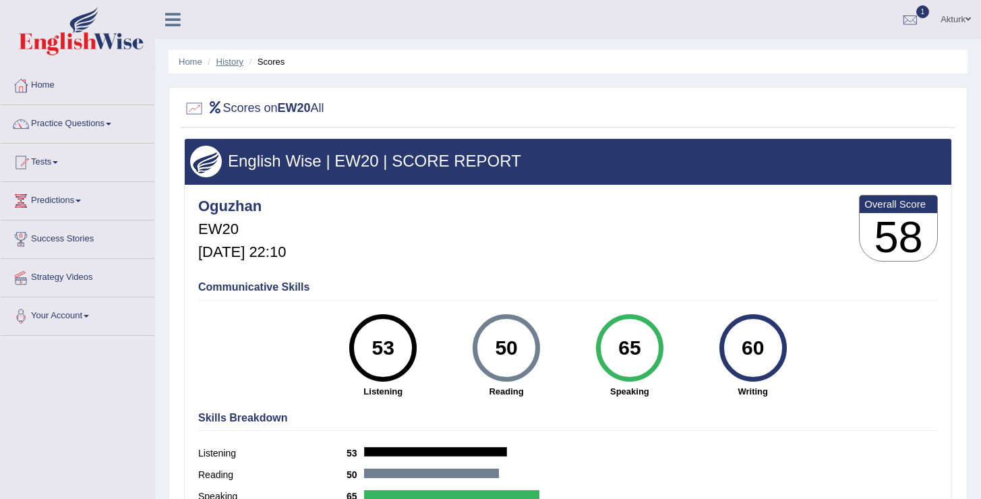
click at [232, 62] on link "History" at bounding box center [229, 62] width 27 height 10
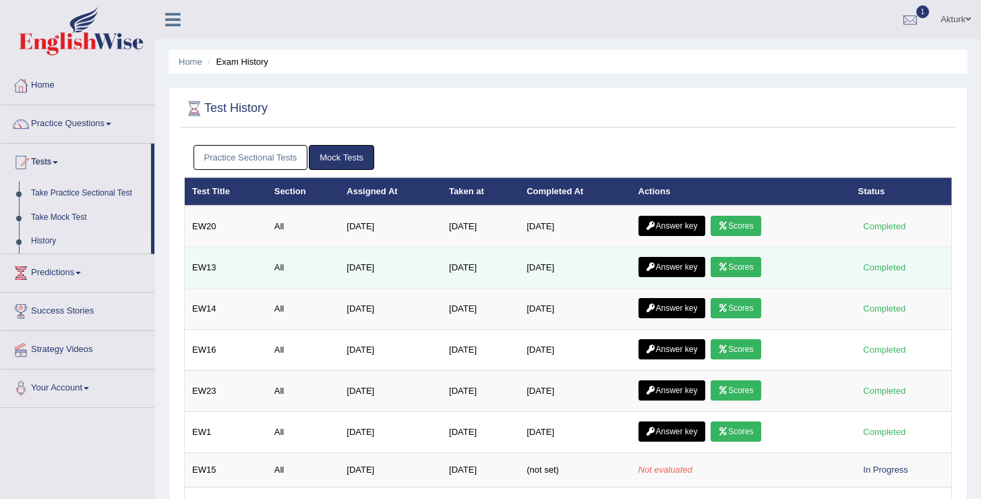
click at [756, 267] on link "Scores" at bounding box center [735, 267] width 50 height 20
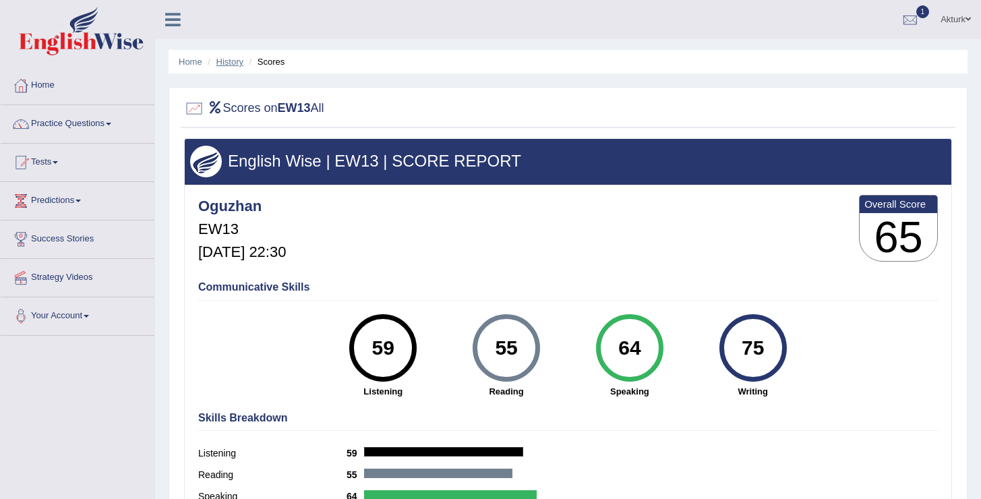
click at [224, 59] on link "History" at bounding box center [229, 62] width 27 height 10
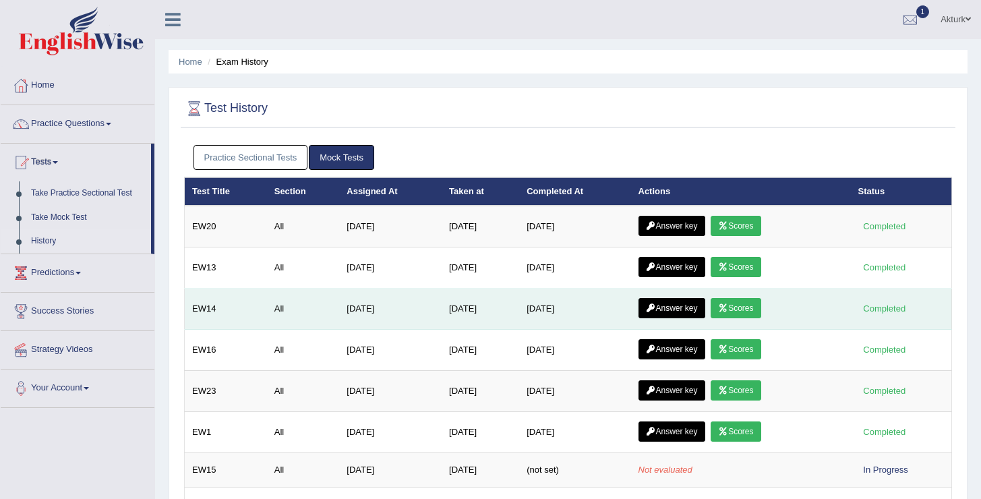
click at [739, 313] on link "Scores" at bounding box center [735, 308] width 50 height 20
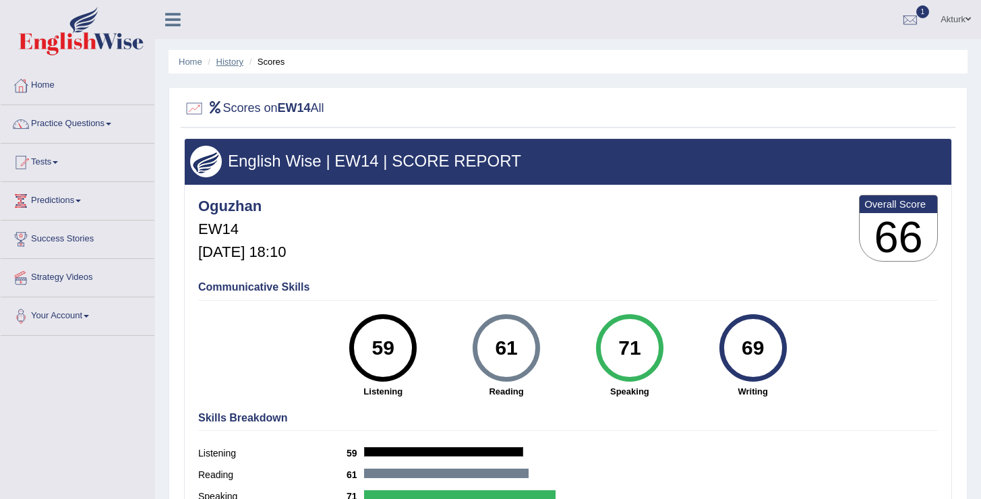
click at [224, 65] on link "History" at bounding box center [229, 62] width 27 height 10
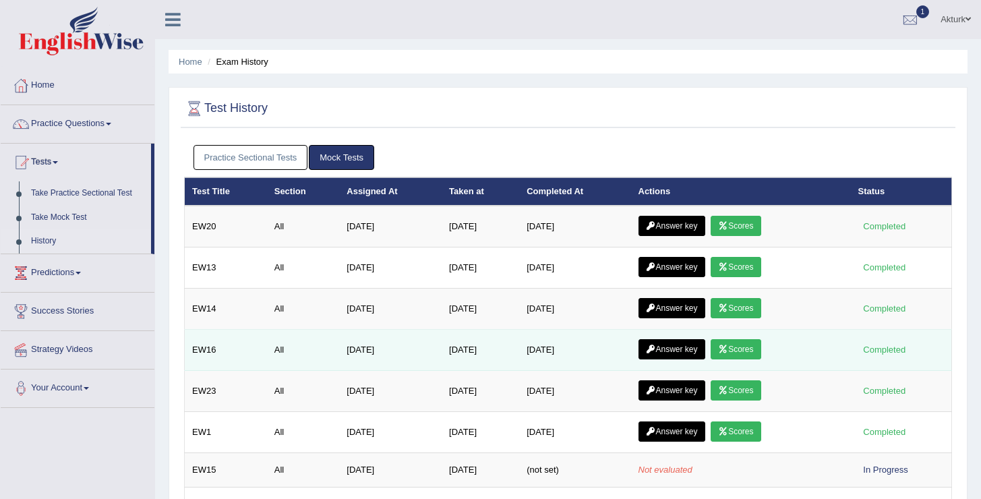
click at [747, 348] on link "Scores" at bounding box center [735, 349] width 50 height 20
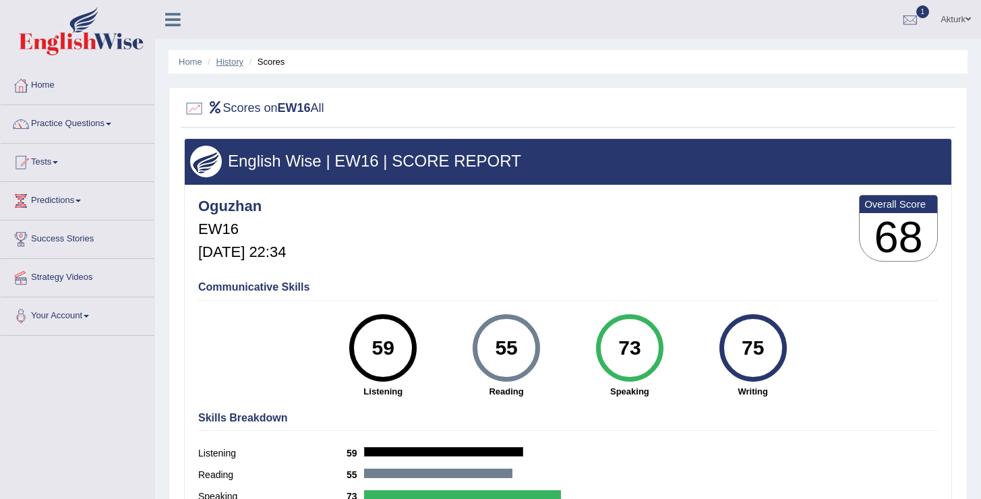
click at [237, 58] on link "History" at bounding box center [229, 62] width 27 height 10
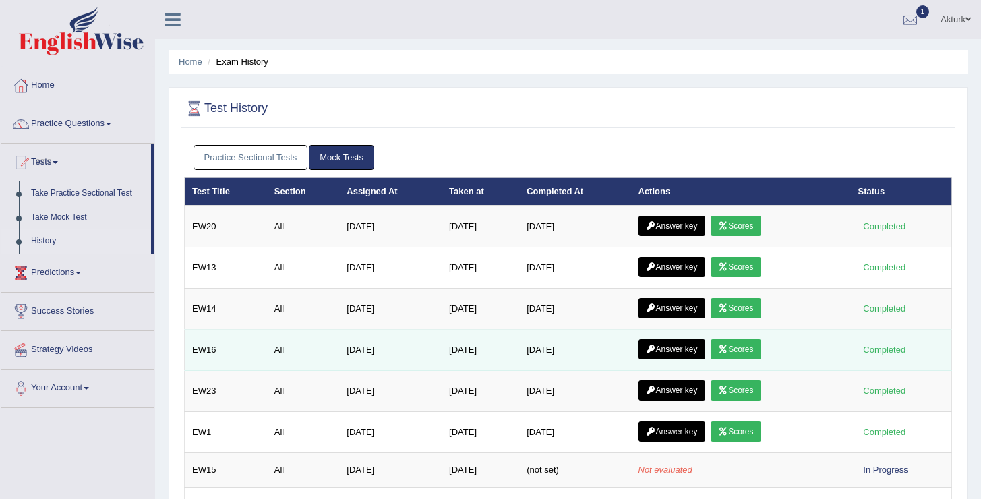
click at [676, 347] on link "Answer key" at bounding box center [671, 349] width 67 height 20
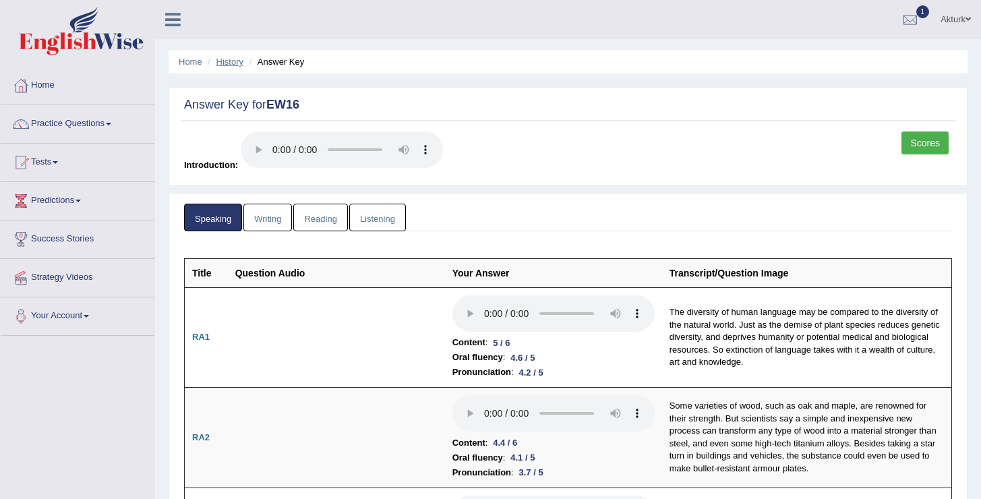
click at [233, 59] on link "History" at bounding box center [229, 62] width 27 height 10
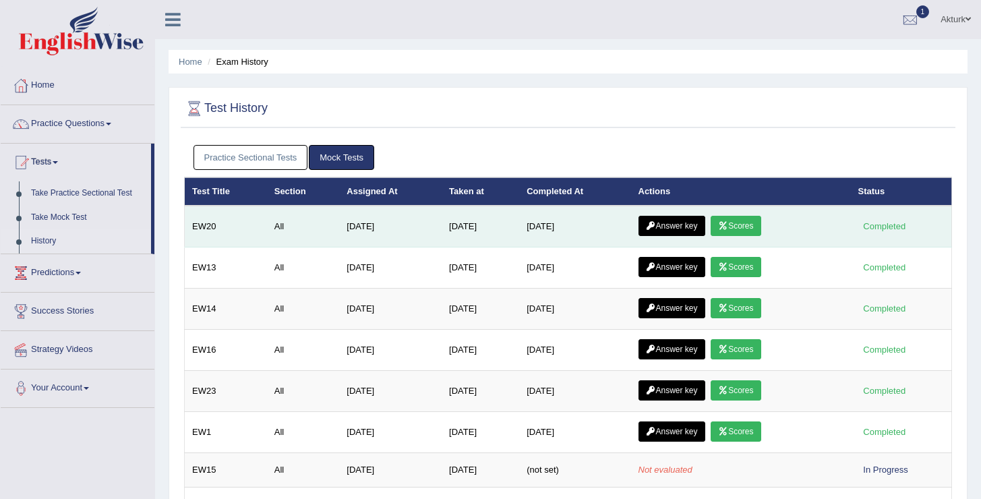
click at [722, 218] on link "Scores" at bounding box center [735, 226] width 50 height 20
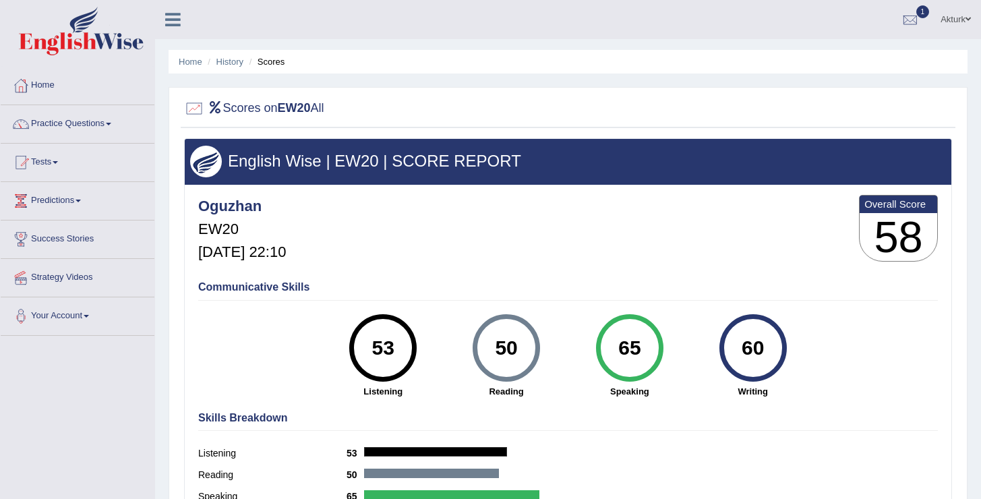
drag, startPoint x: 647, startPoint y: 359, endPoint x: 611, endPoint y: 353, distance: 36.8
click at [611, 353] on div "65" at bounding box center [629, 347] width 49 height 57
click at [579, 357] on div "65 Speaking" at bounding box center [628, 356] width 123 height 84
drag, startPoint x: 528, startPoint y: 408, endPoint x: 471, endPoint y: 290, distance: 130.8
click at [471, 191] on div "Oguzhan EW20 [DATE] 22:10 Overall Score 58 Communicative Skills 53 Listening 50…" at bounding box center [568, 188] width 766 height 7
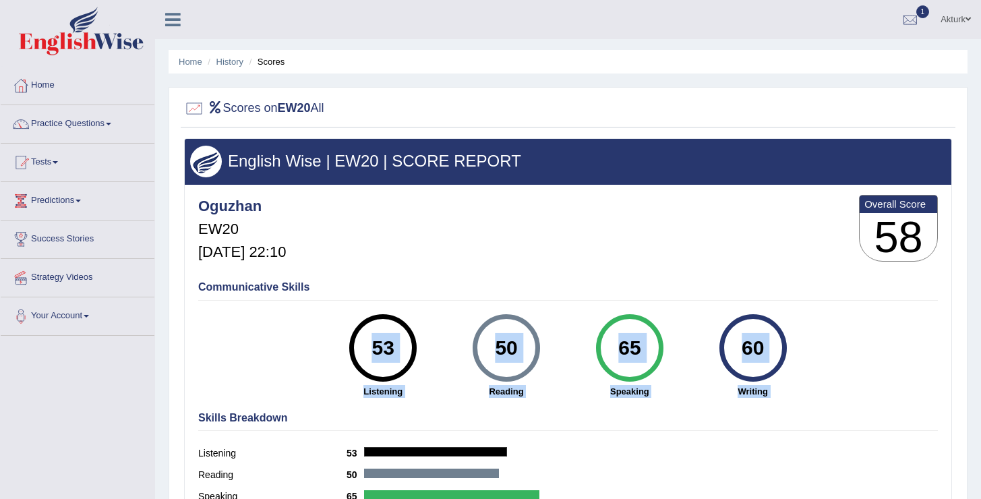
click at [524, 387] on strong "Reading" at bounding box center [507, 391] width 110 height 13
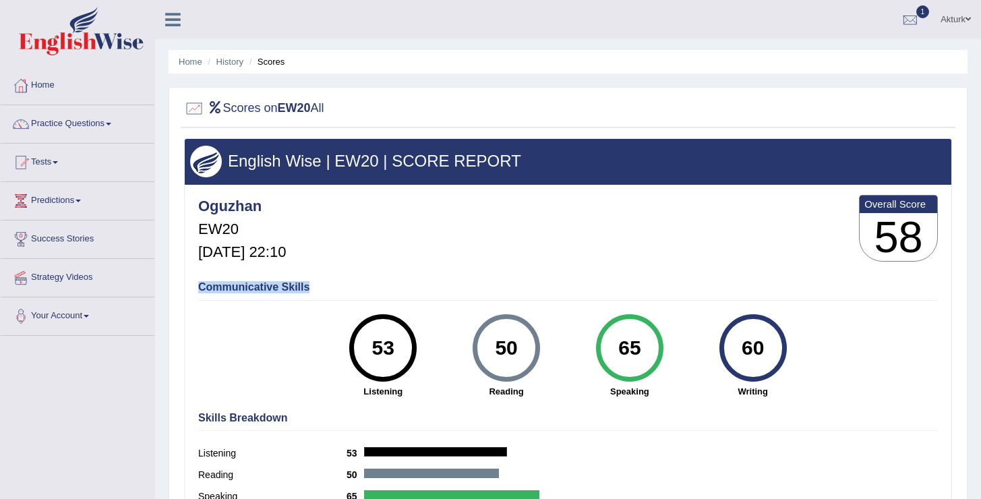
drag, startPoint x: 671, startPoint y: 401, endPoint x: 590, endPoint y: 274, distance: 150.3
click at [590, 277] on div "Communicative Skills 53 Listening 50 [GEOGRAPHIC_DATA] 65 Speaking 60 Writing" at bounding box center [568, 337] width 746 height 127
click at [567, 346] on div "65 Speaking" at bounding box center [628, 356] width 123 height 84
click at [232, 59] on link "History" at bounding box center [229, 62] width 27 height 10
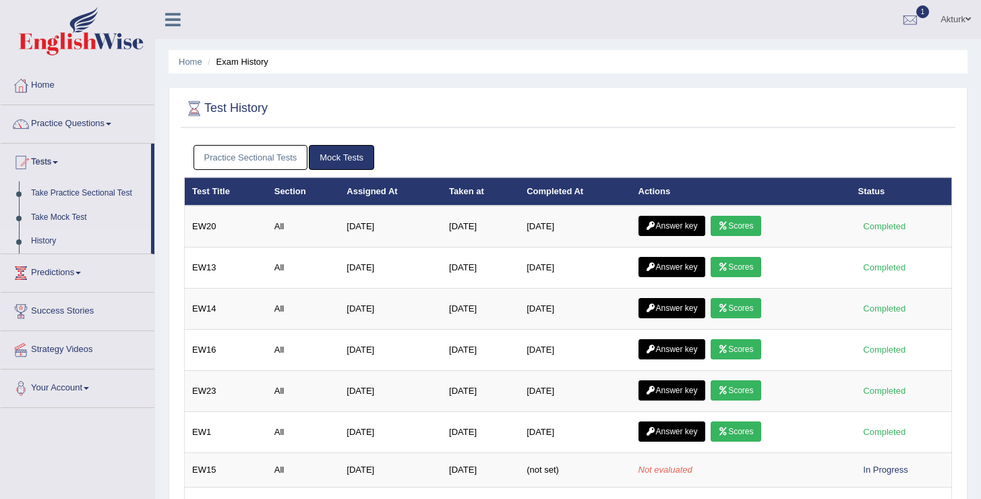
click at [661, 138] on div "Practice Sectional Tests Mock Tests" at bounding box center [568, 157] width 768 height 39
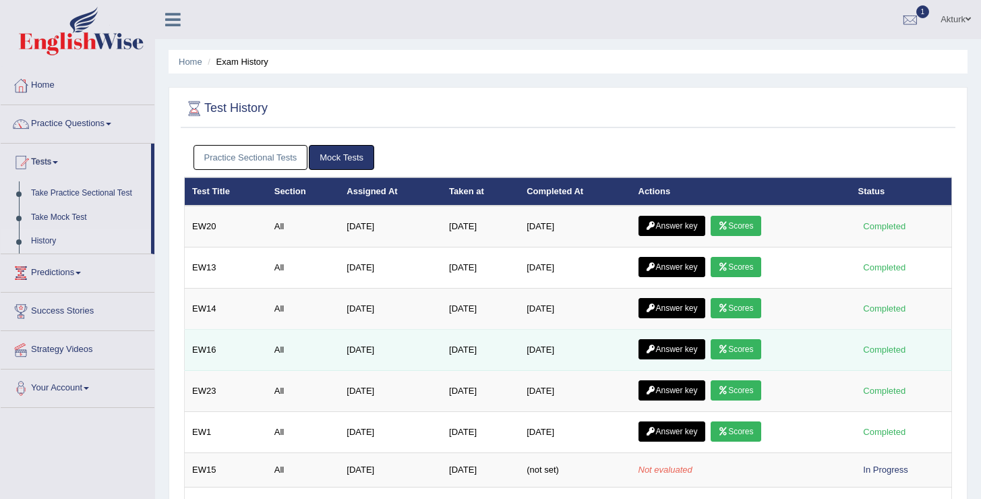
click at [685, 346] on link "Answer key" at bounding box center [671, 349] width 67 height 20
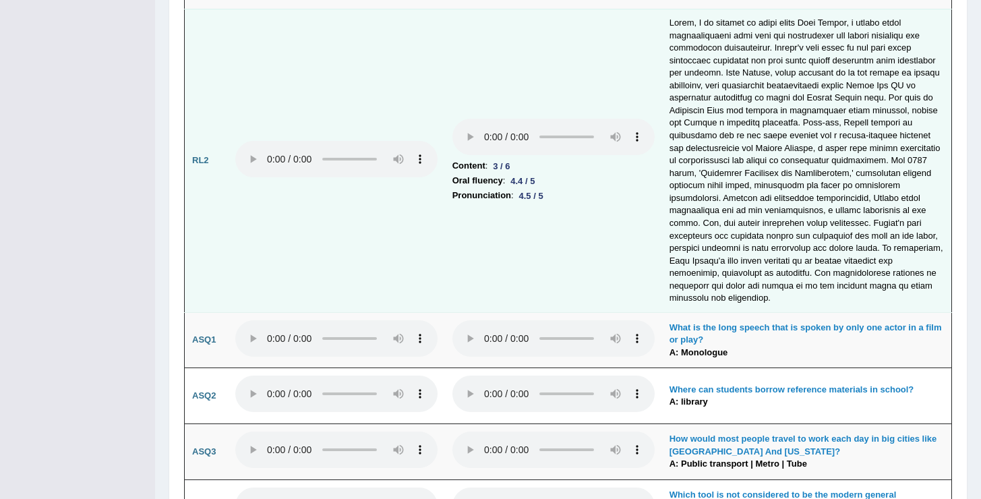
scroll to position [3402, 0]
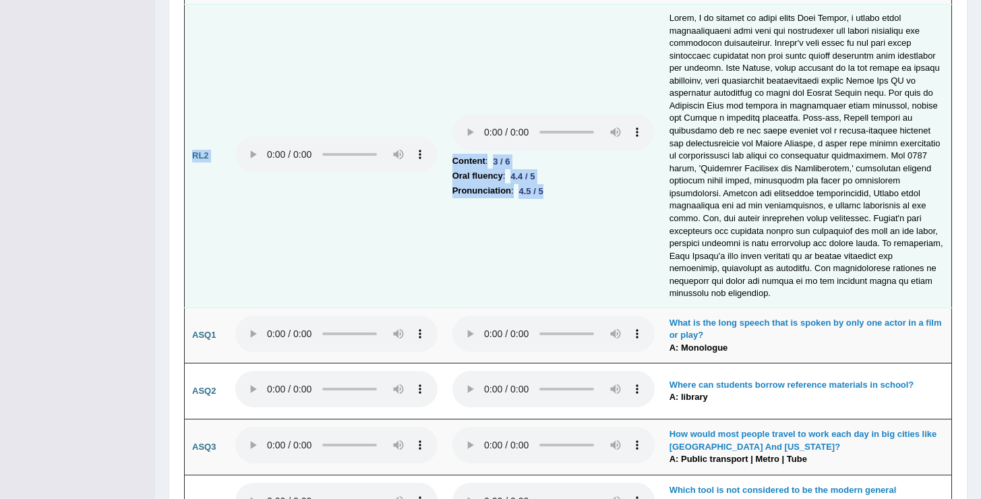
drag, startPoint x: 158, startPoint y: 124, endPoint x: 564, endPoint y: 187, distance: 410.7
click at [564, 187] on td "Content : 3 / 6 Oral fluency : 4.4 / 5 Pronunciation : 4.5 / 5" at bounding box center [553, 155] width 217 height 303
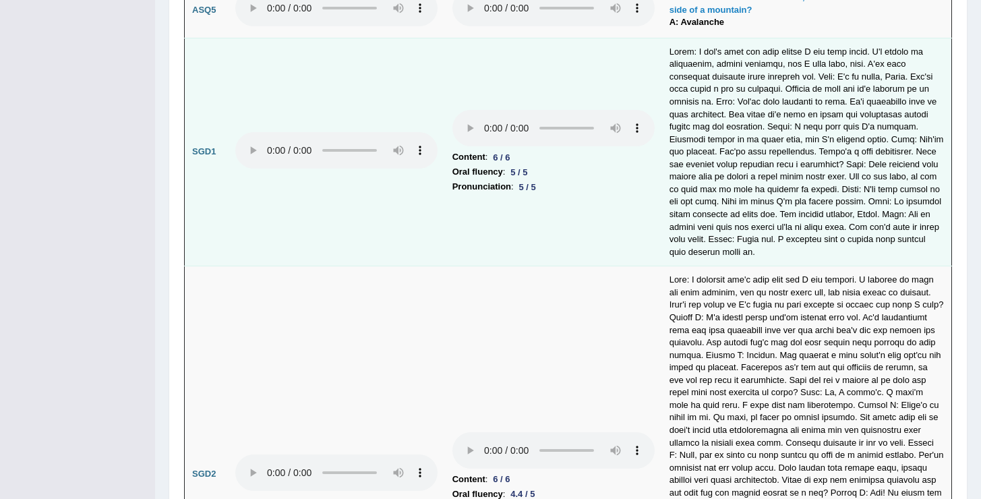
scroll to position [3944, 0]
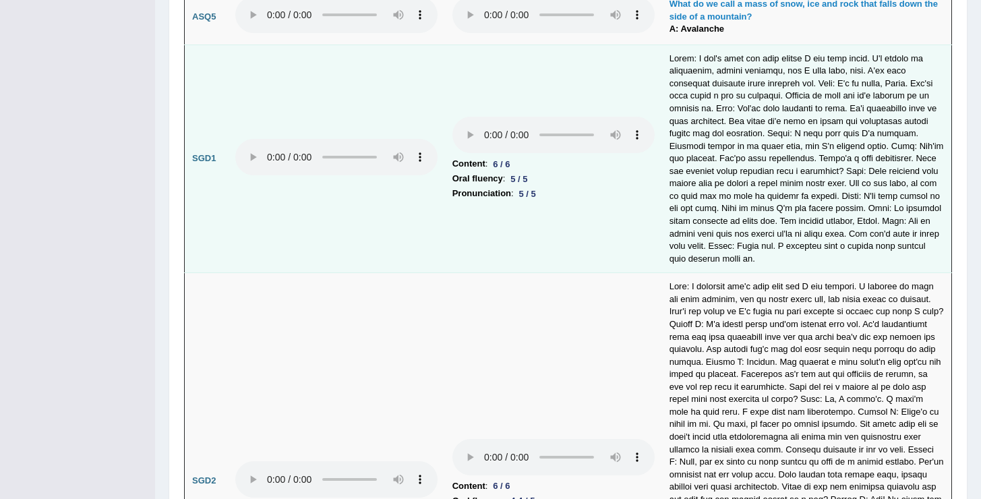
click at [390, 180] on td at bounding box center [336, 158] width 217 height 228
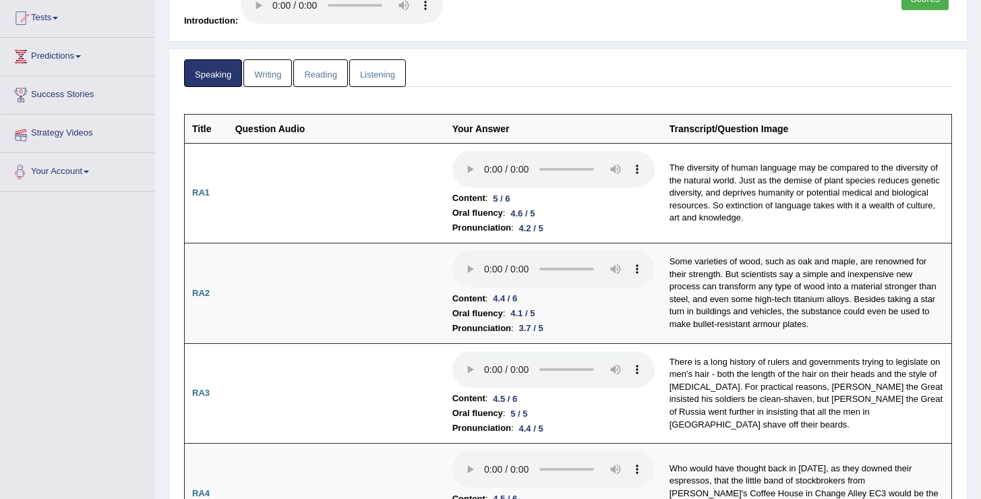
scroll to position [0, 0]
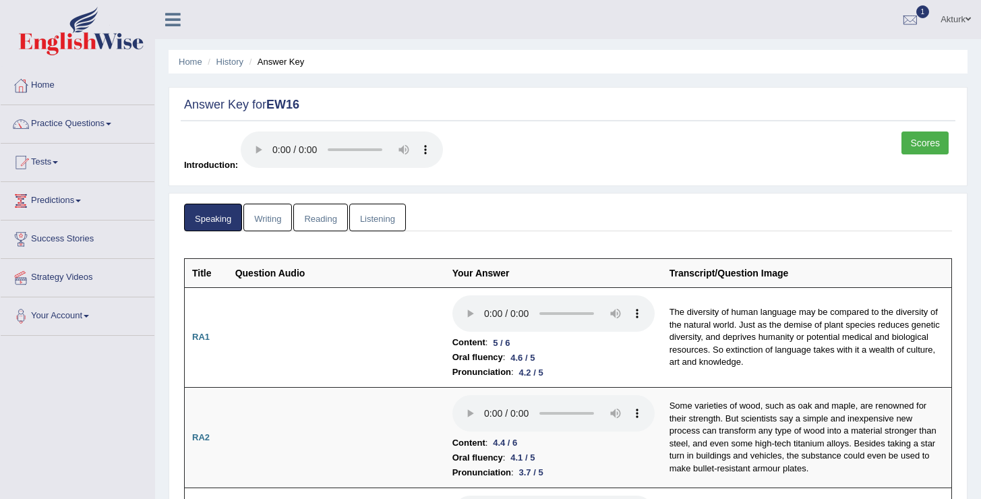
click at [286, 224] on link "Writing" at bounding box center [267, 218] width 49 height 28
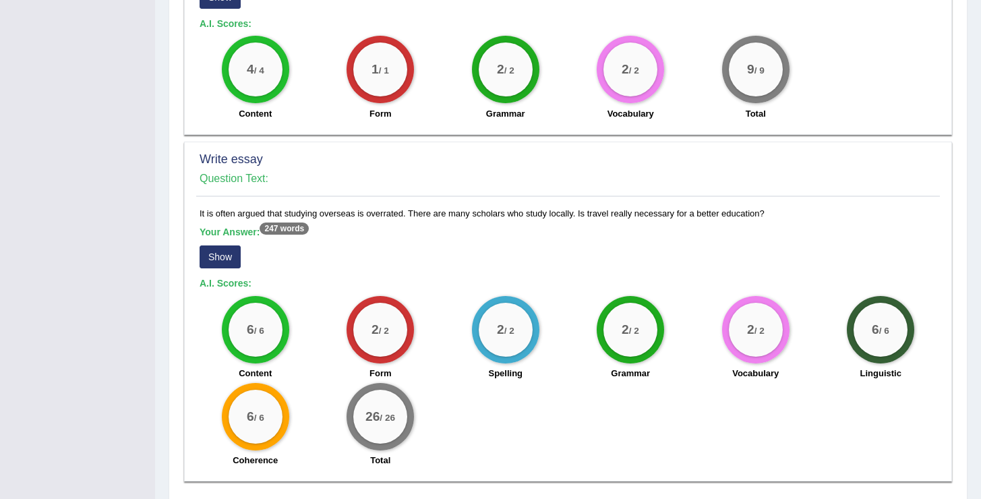
scroll to position [858, 0]
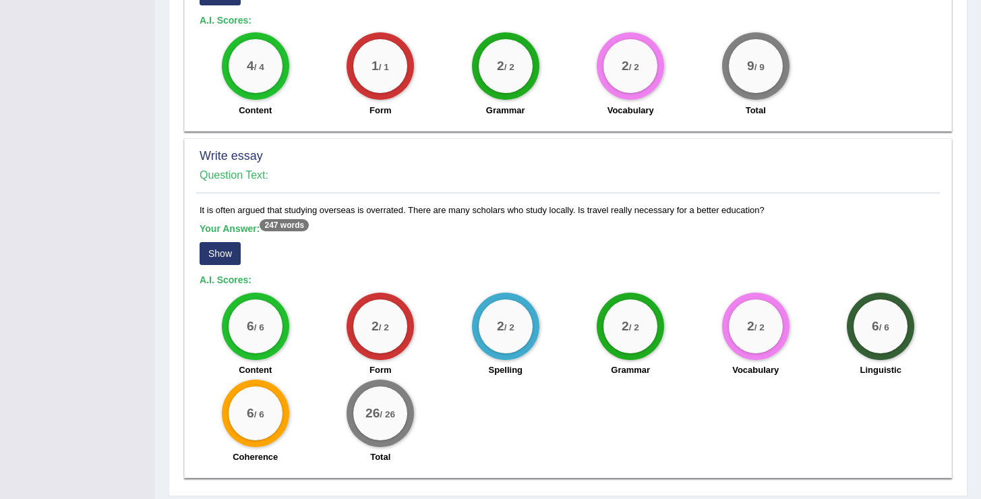
click at [228, 242] on button "Show" at bounding box center [220, 253] width 41 height 23
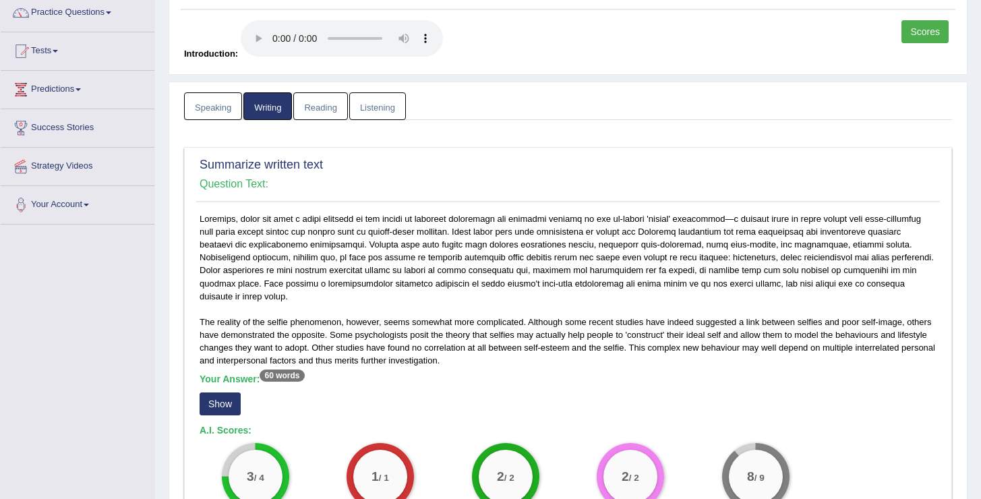
scroll to position [0, 0]
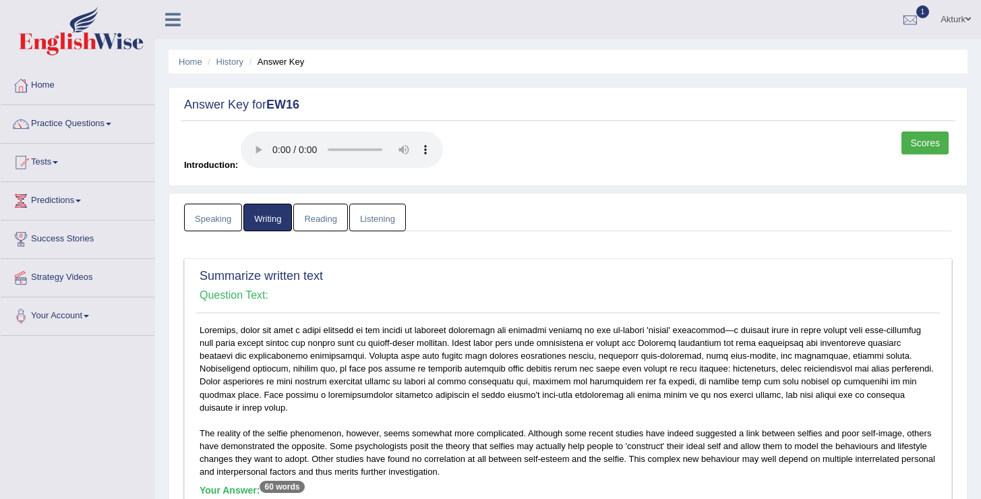
click at [335, 213] on link "Reading" at bounding box center [320, 218] width 54 height 28
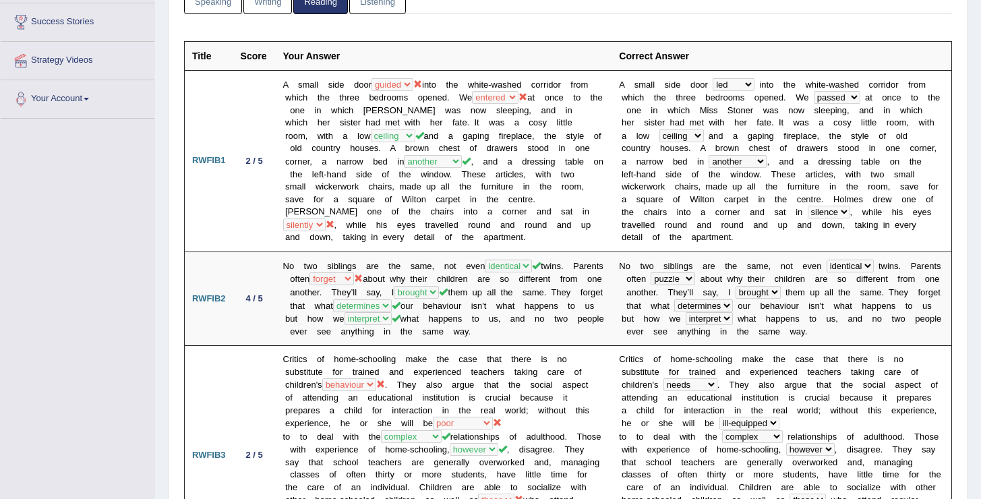
scroll to position [20, 0]
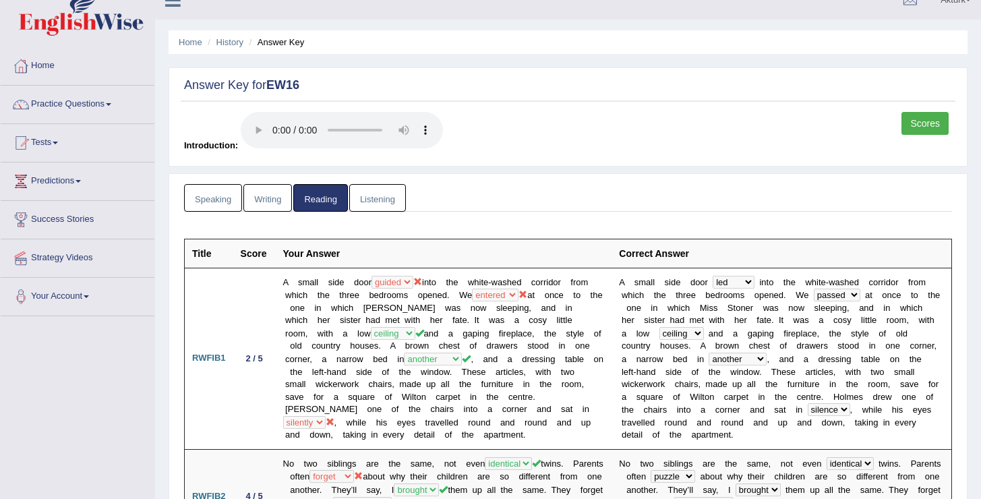
click at [388, 191] on link "Listening" at bounding box center [377, 198] width 57 height 28
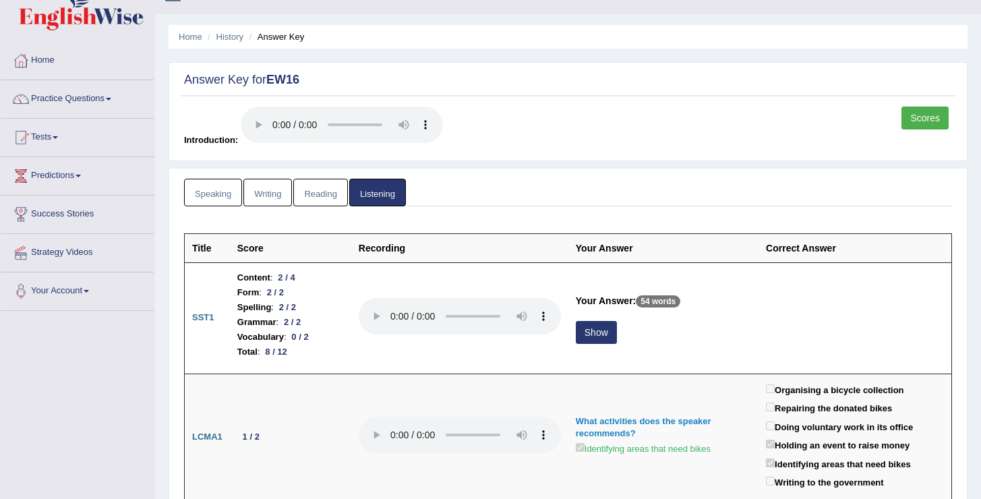
scroll to position [0, 0]
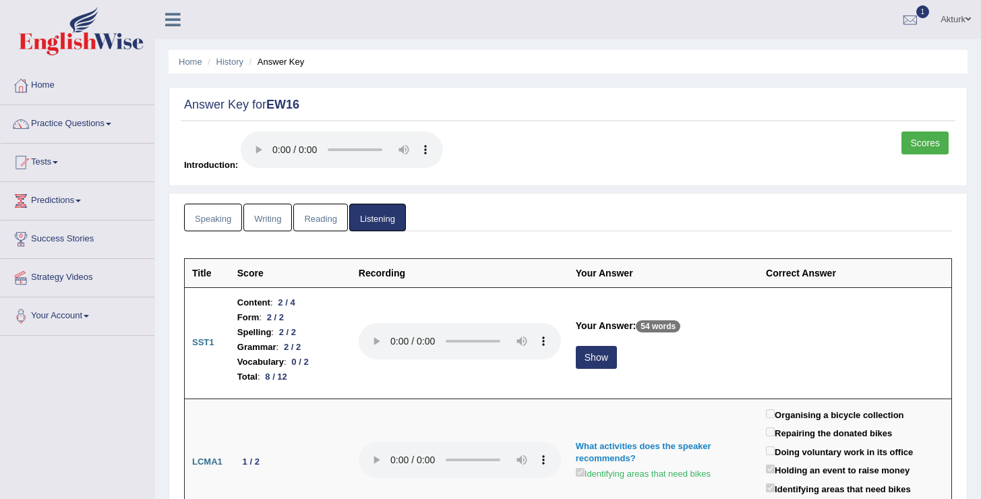
click at [228, 55] on ul "Home History Answer Key" at bounding box center [567, 62] width 799 height 24
click at [226, 64] on link "History" at bounding box center [229, 62] width 27 height 10
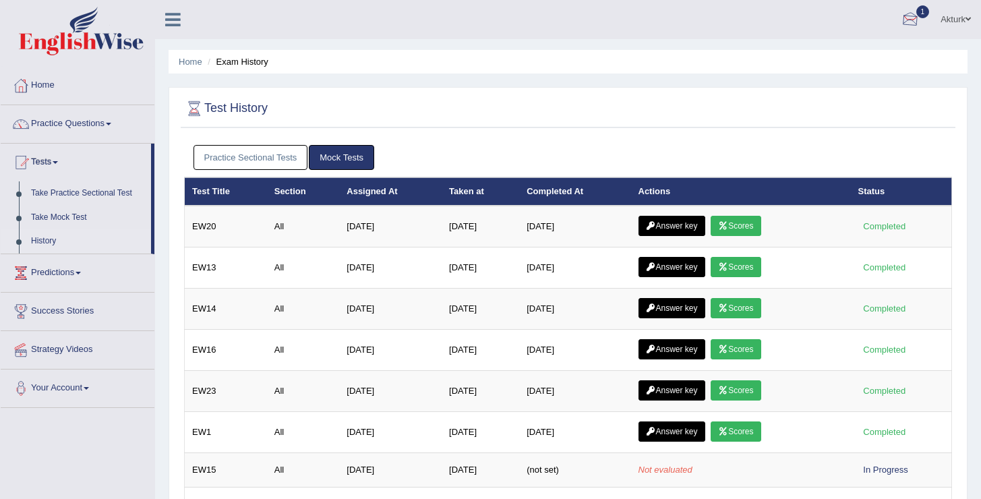
click at [900, 26] on div at bounding box center [910, 20] width 20 height 20
click at [758, 53] on span "EW20" at bounding box center [752, 55] width 26 height 11
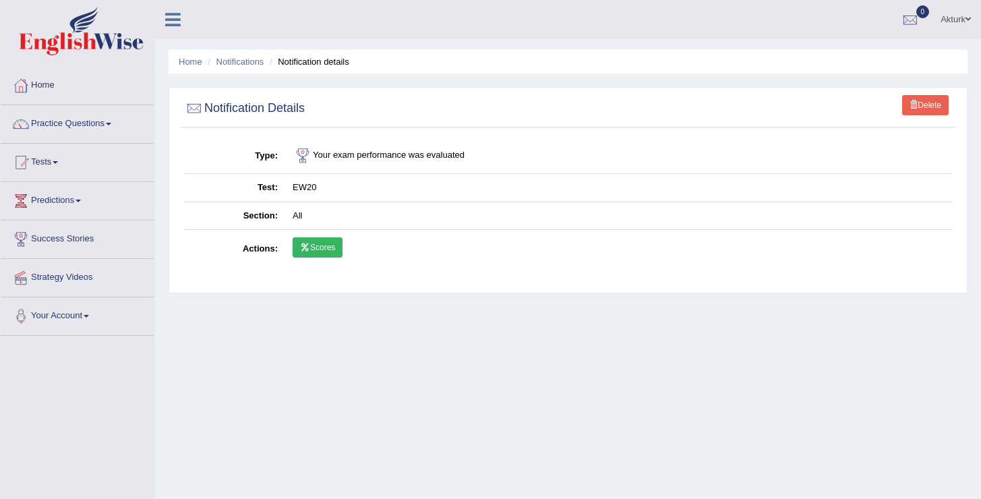
click at [919, 104] on link "Delete" at bounding box center [925, 105] width 47 height 20
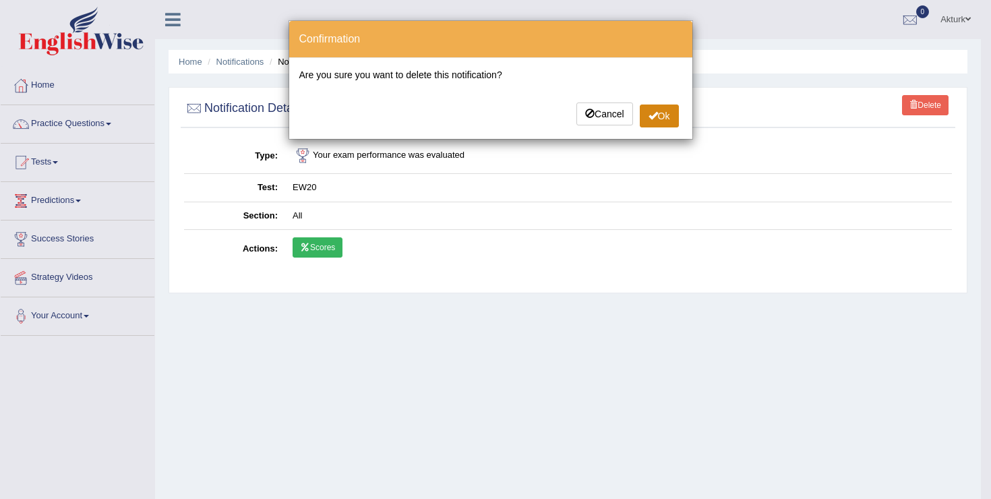
click at [663, 113] on button "Ok" at bounding box center [659, 115] width 39 height 23
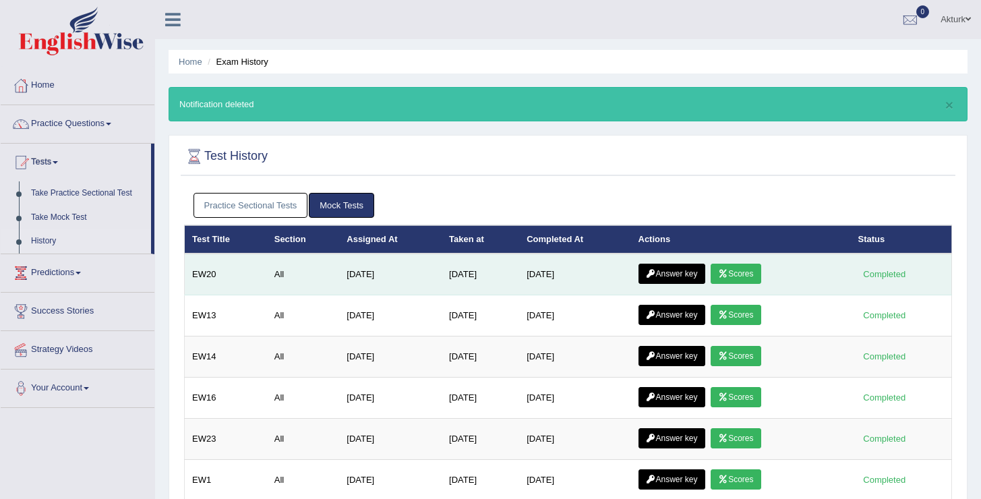
click at [725, 273] on link "Scores" at bounding box center [735, 274] width 50 height 20
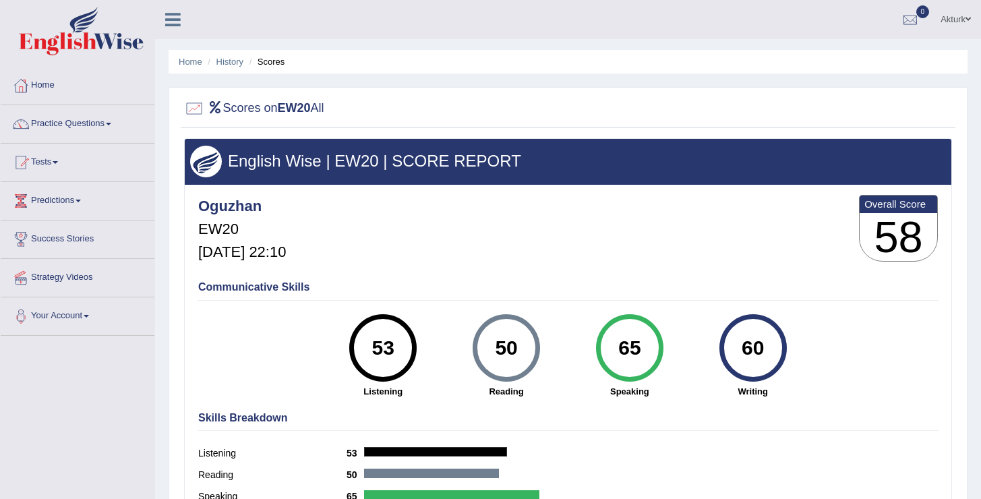
drag, startPoint x: 301, startPoint y: 336, endPoint x: 788, endPoint y: 359, distance: 487.8
click at [788, 359] on div "Communicative Skills 53 Listening 50 Reading 65 Speaking 60 Writing" at bounding box center [568, 337] width 746 height 127
click at [788, 359] on div "60 Writing" at bounding box center [752, 356] width 123 height 84
drag, startPoint x: 788, startPoint y: 359, endPoint x: 292, endPoint y: 350, distance: 496.1
click at [292, 350] on div "Communicative Skills 53 Listening 50 Reading 65 Speaking 60 Writing" at bounding box center [568, 337] width 746 height 127
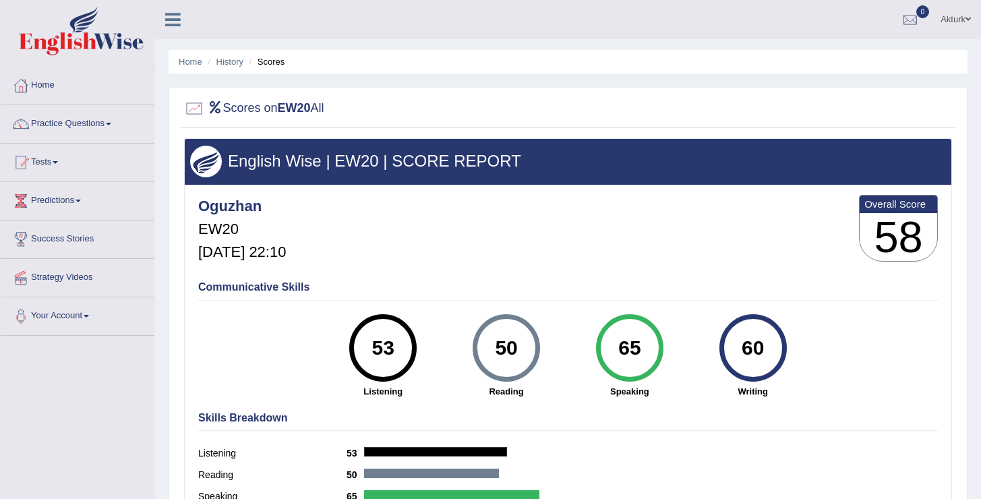
click at [292, 350] on div "Communicative Skills 53 Listening 50 Reading 65 Speaking 60 Writing" at bounding box center [568, 337] width 746 height 127
click at [229, 59] on link "History" at bounding box center [229, 62] width 27 height 10
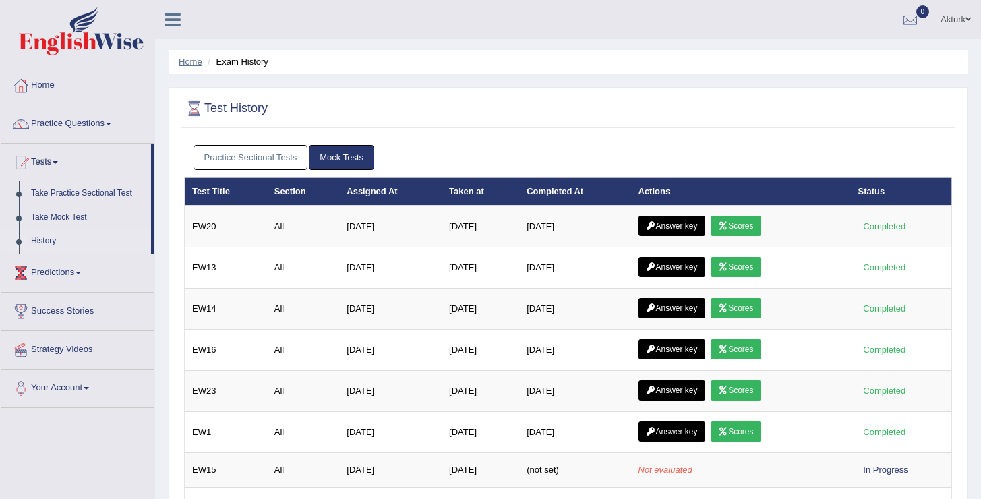
click at [191, 63] on link "Home" at bounding box center [191, 62] width 24 height 10
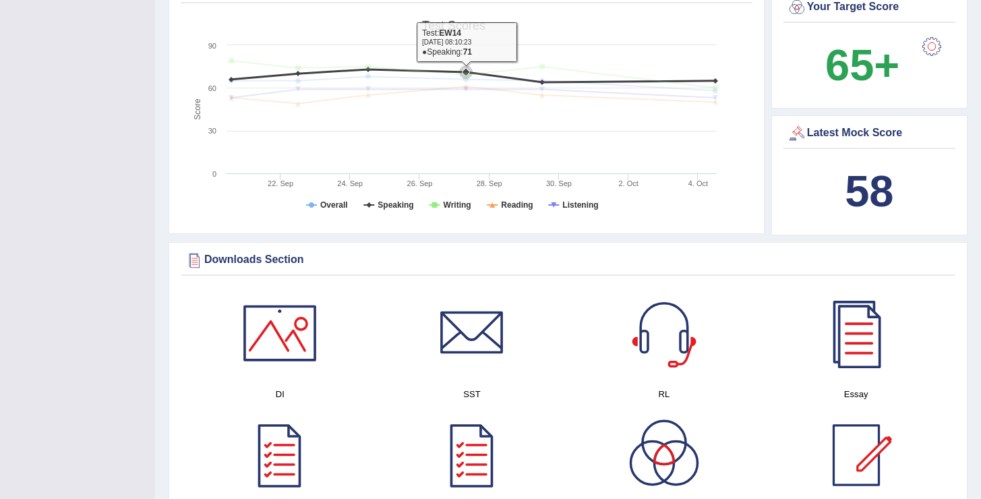
scroll to position [441, 0]
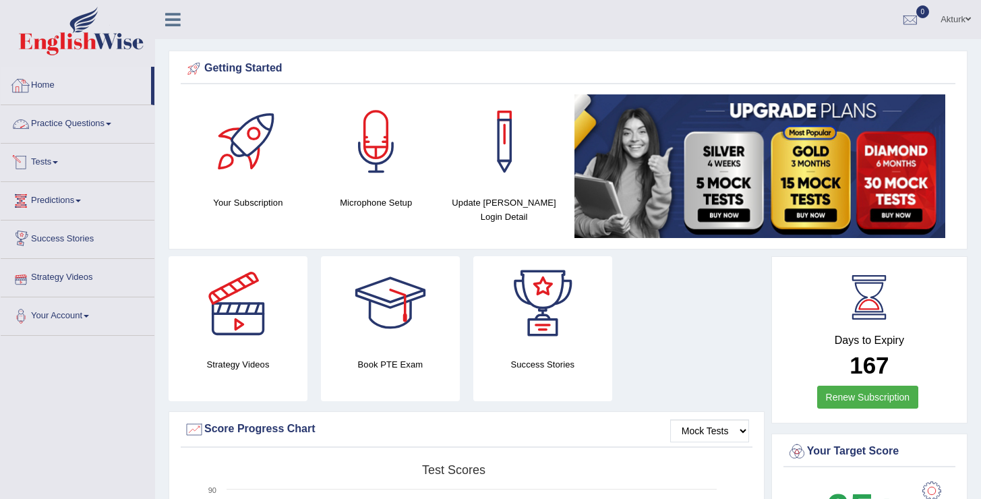
click at [49, 84] on link "Home" at bounding box center [76, 84] width 150 height 34
click at [171, 27] on icon at bounding box center [173, 20] width 16 height 18
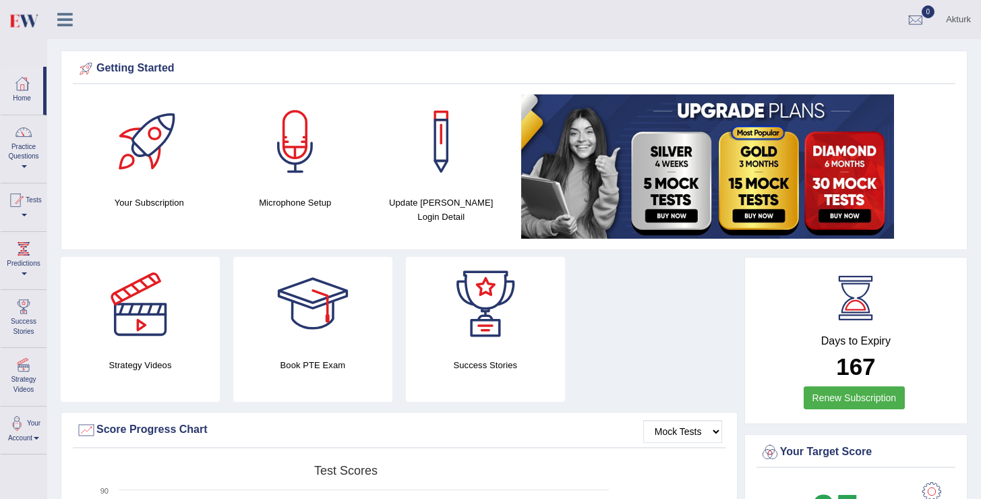
click at [69, 18] on icon at bounding box center [65, 20] width 16 height 18
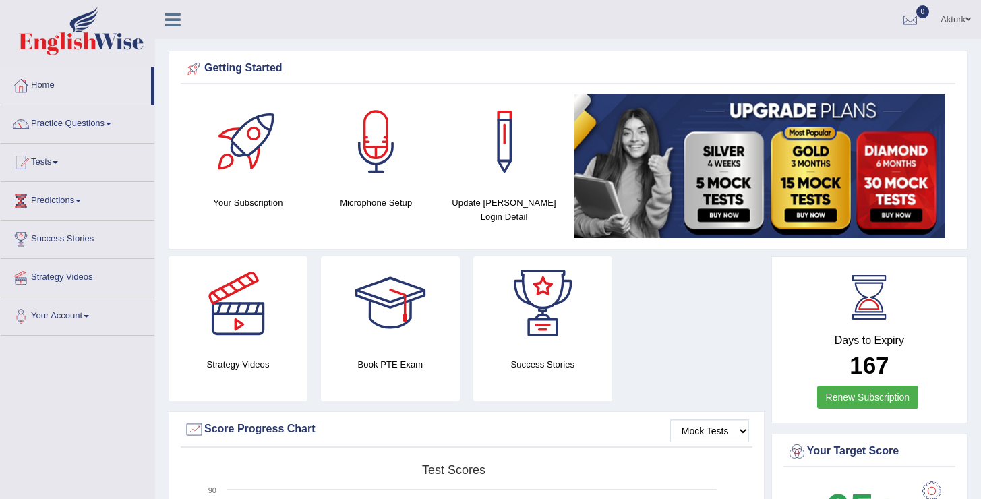
scroll to position [1696, 0]
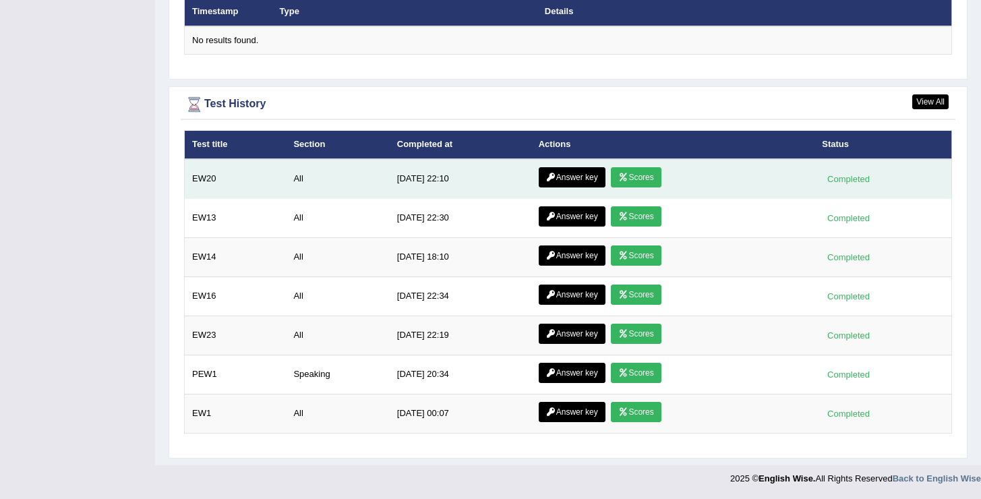
click at [652, 179] on link "Scores" at bounding box center [636, 177] width 50 height 20
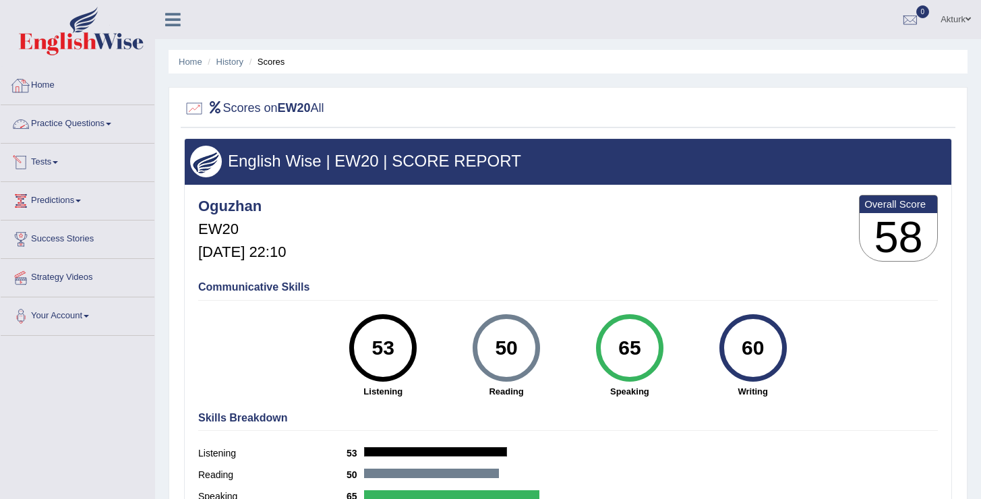
click at [55, 85] on link "Home" at bounding box center [78, 84] width 154 height 34
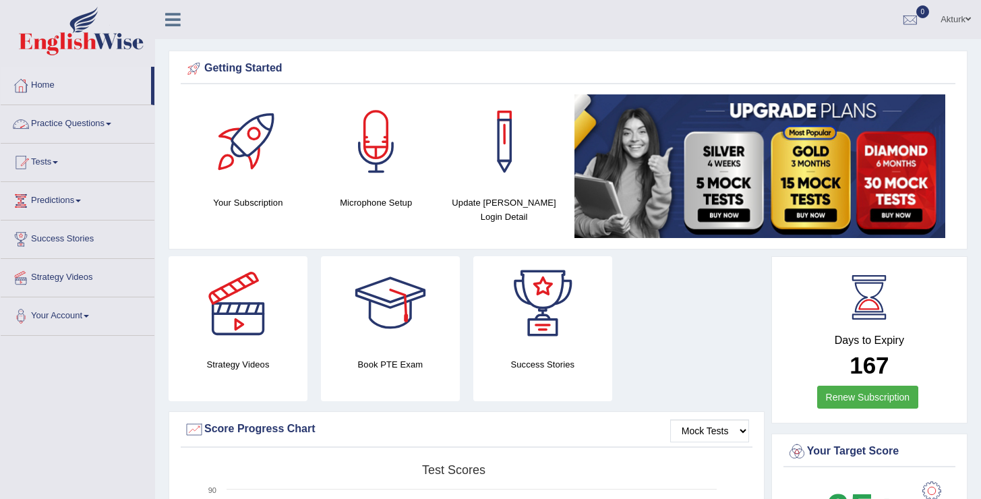
click at [100, 125] on link "Practice Questions" at bounding box center [78, 122] width 154 height 34
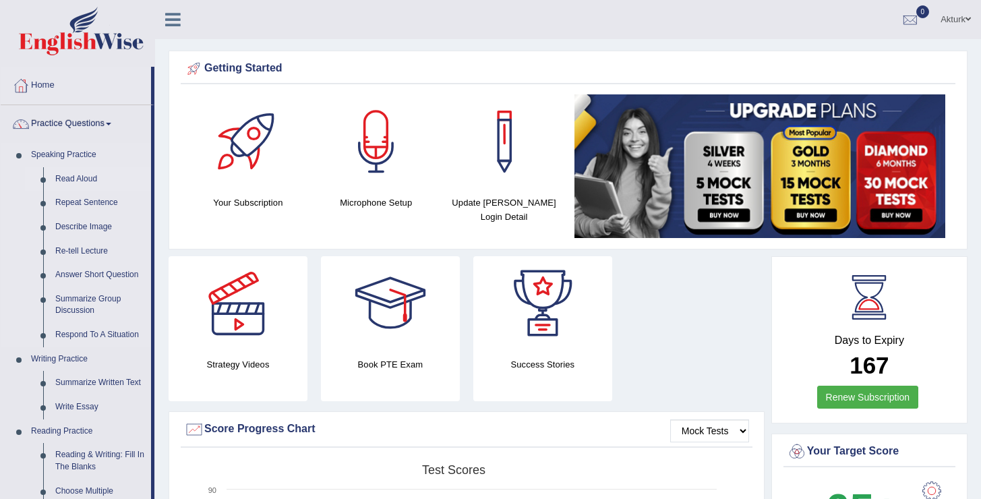
click at [90, 180] on link "Read Aloud" at bounding box center [100, 179] width 102 height 24
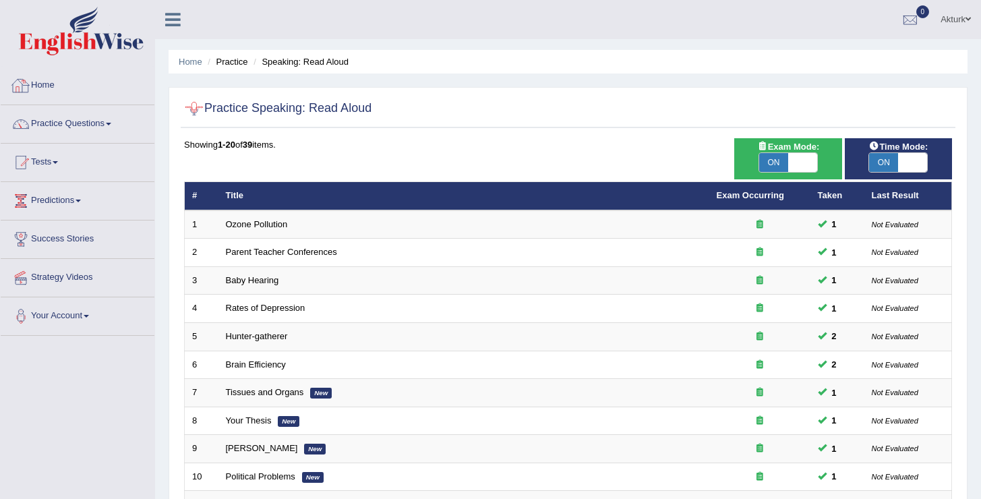
click at [59, 83] on link "Home" at bounding box center [78, 84] width 154 height 34
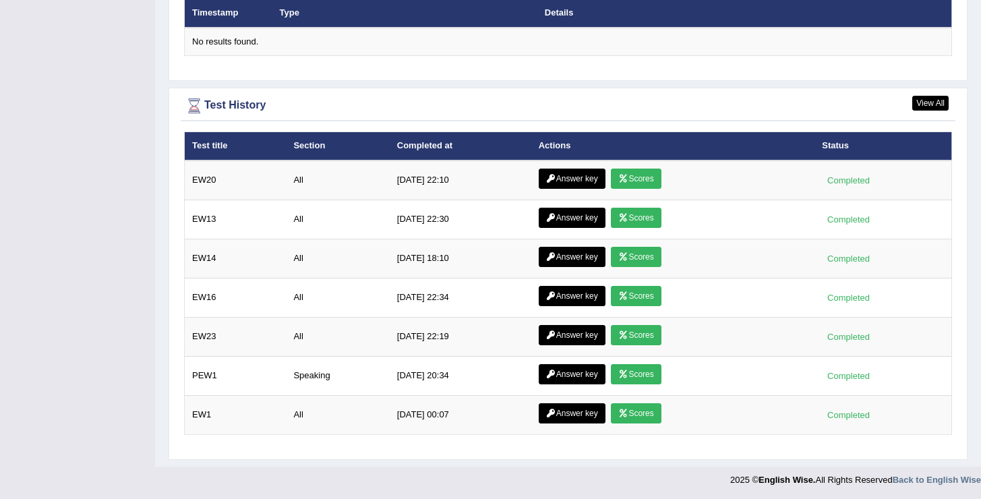
scroll to position [1694, 0]
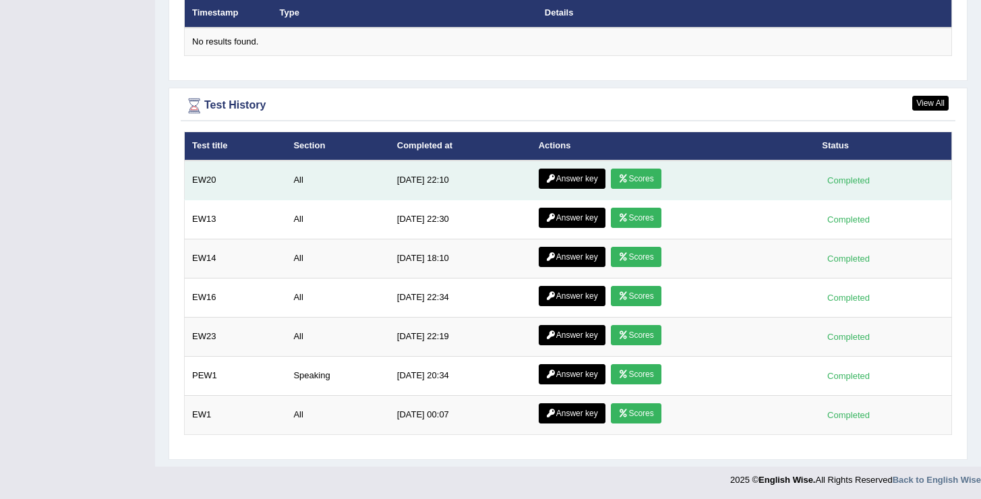
click at [619, 177] on icon at bounding box center [623, 179] width 10 height 8
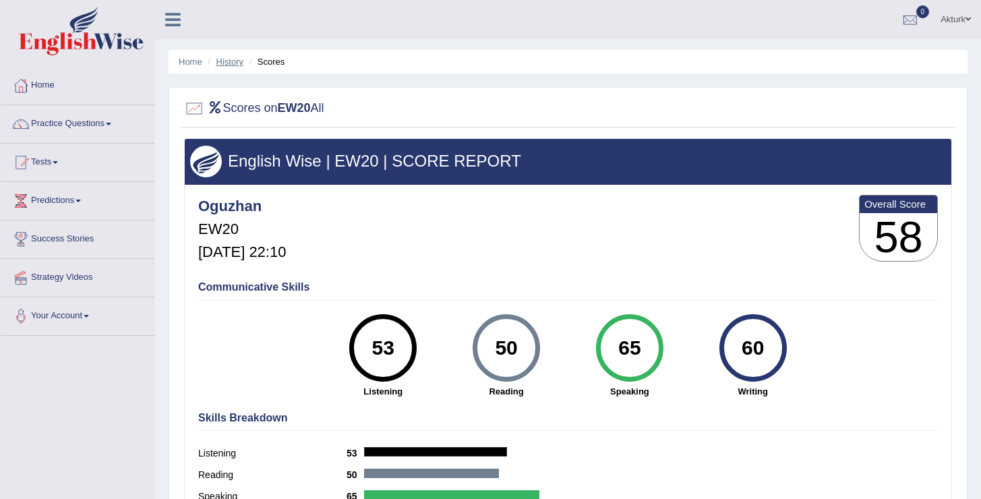
click at [219, 61] on link "History" at bounding box center [229, 62] width 27 height 10
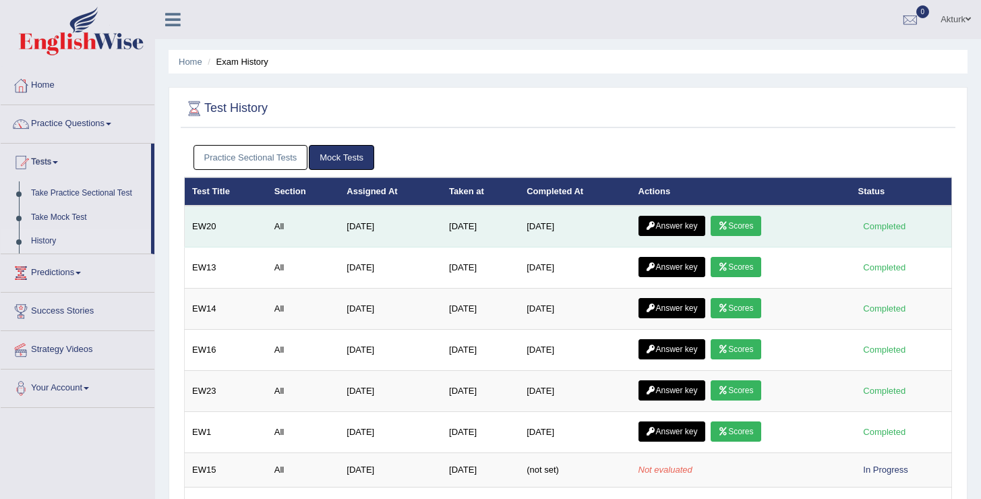
click at [668, 223] on link "Answer key" at bounding box center [671, 226] width 67 height 20
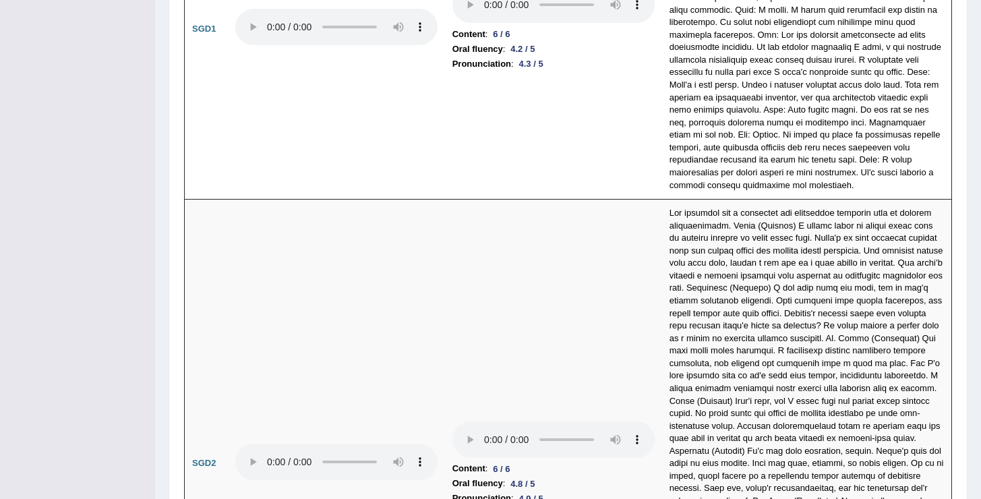
scroll to position [3926, 0]
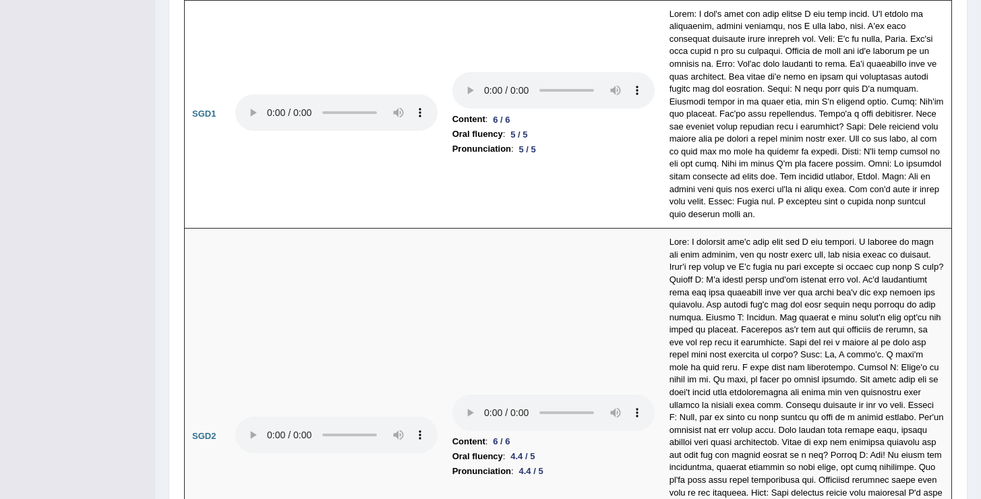
scroll to position [3987, 0]
